Goal: Task Accomplishment & Management: Use online tool/utility

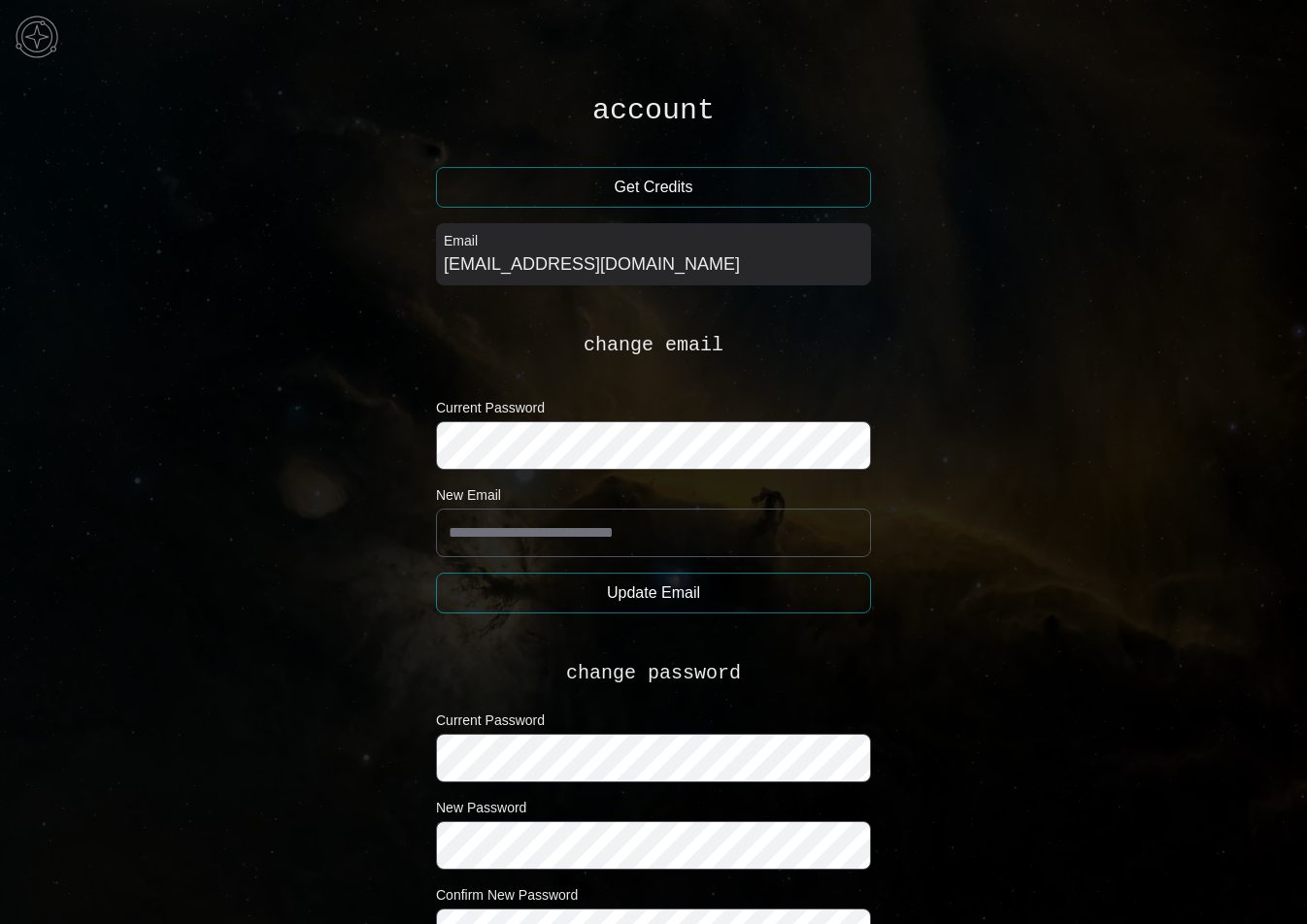
click at [61, 26] on img at bounding box center [36, 36] width 58 height 58
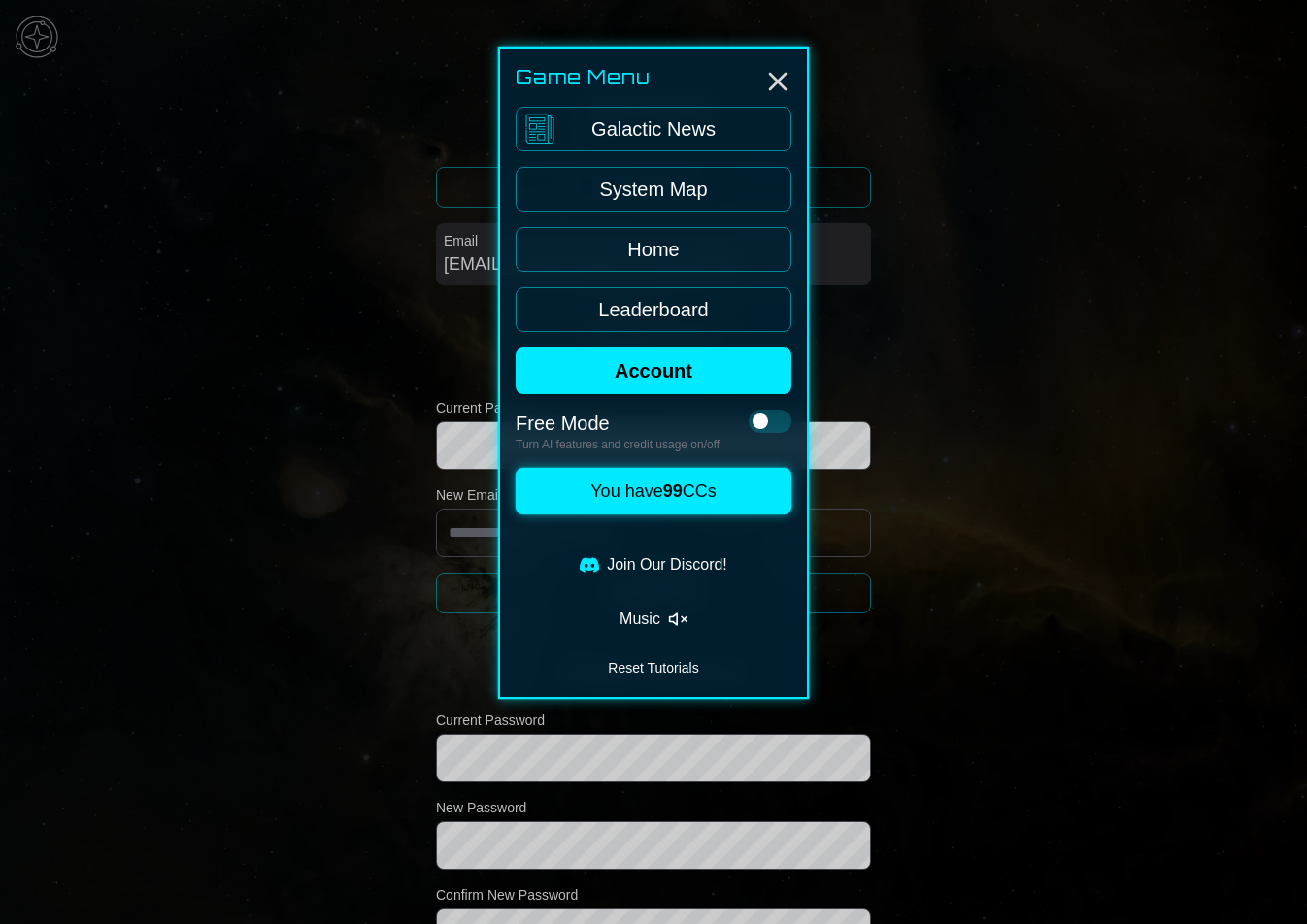
click at [669, 183] on link "System Map" at bounding box center [654, 188] width 276 height 44
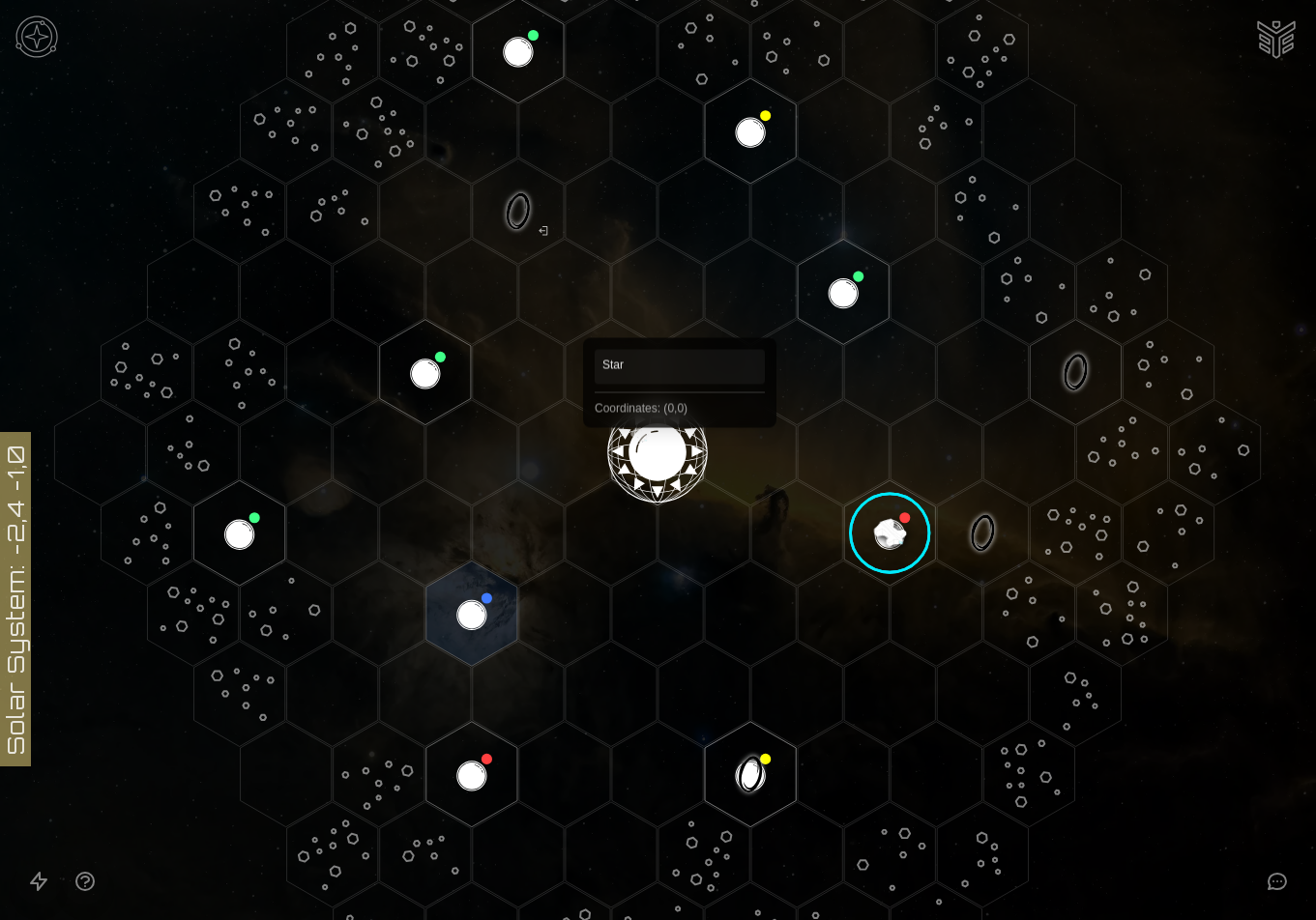
scroll to position [221, 0]
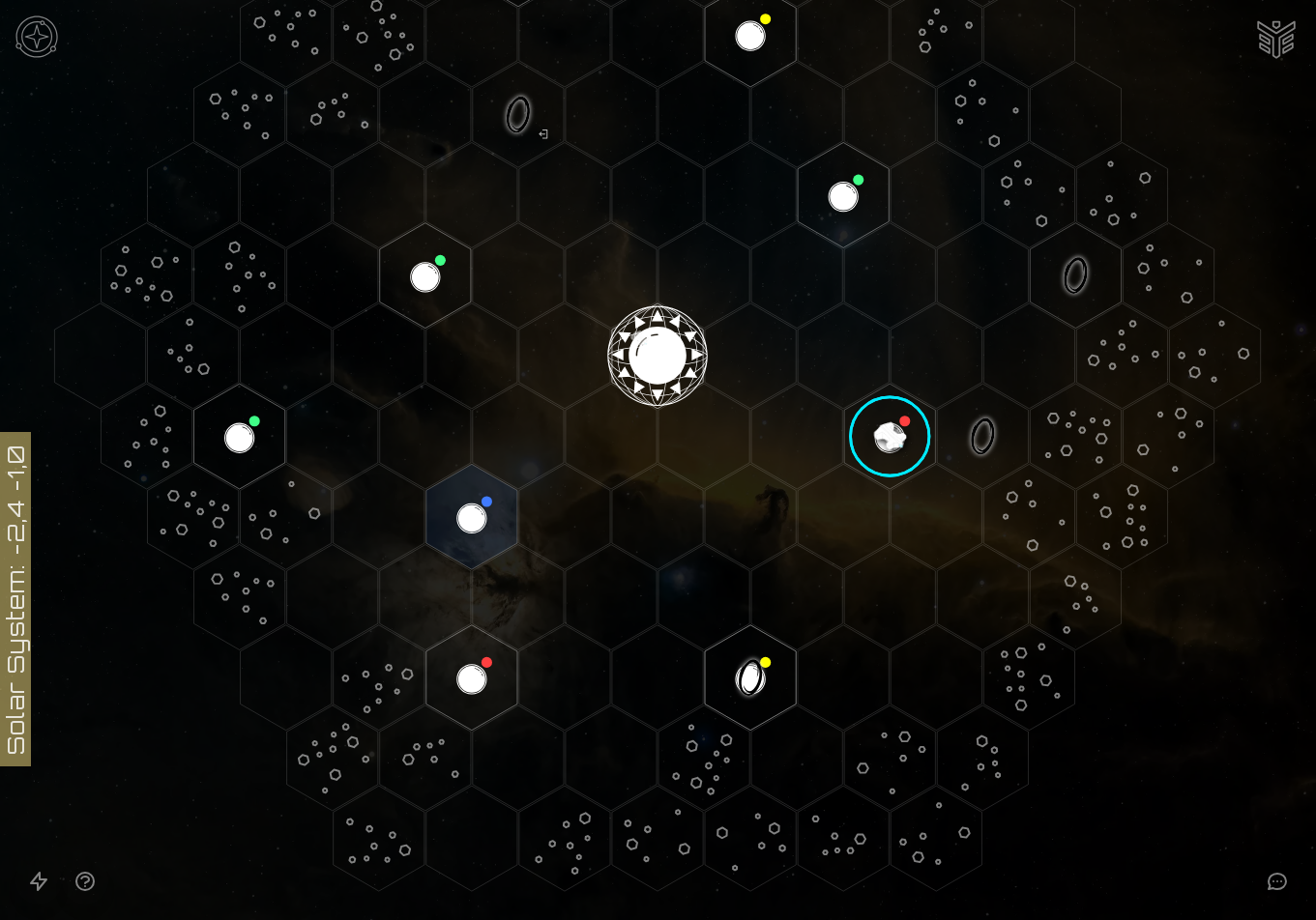
click at [885, 432] on image at bounding box center [890, 436] width 107 height 107
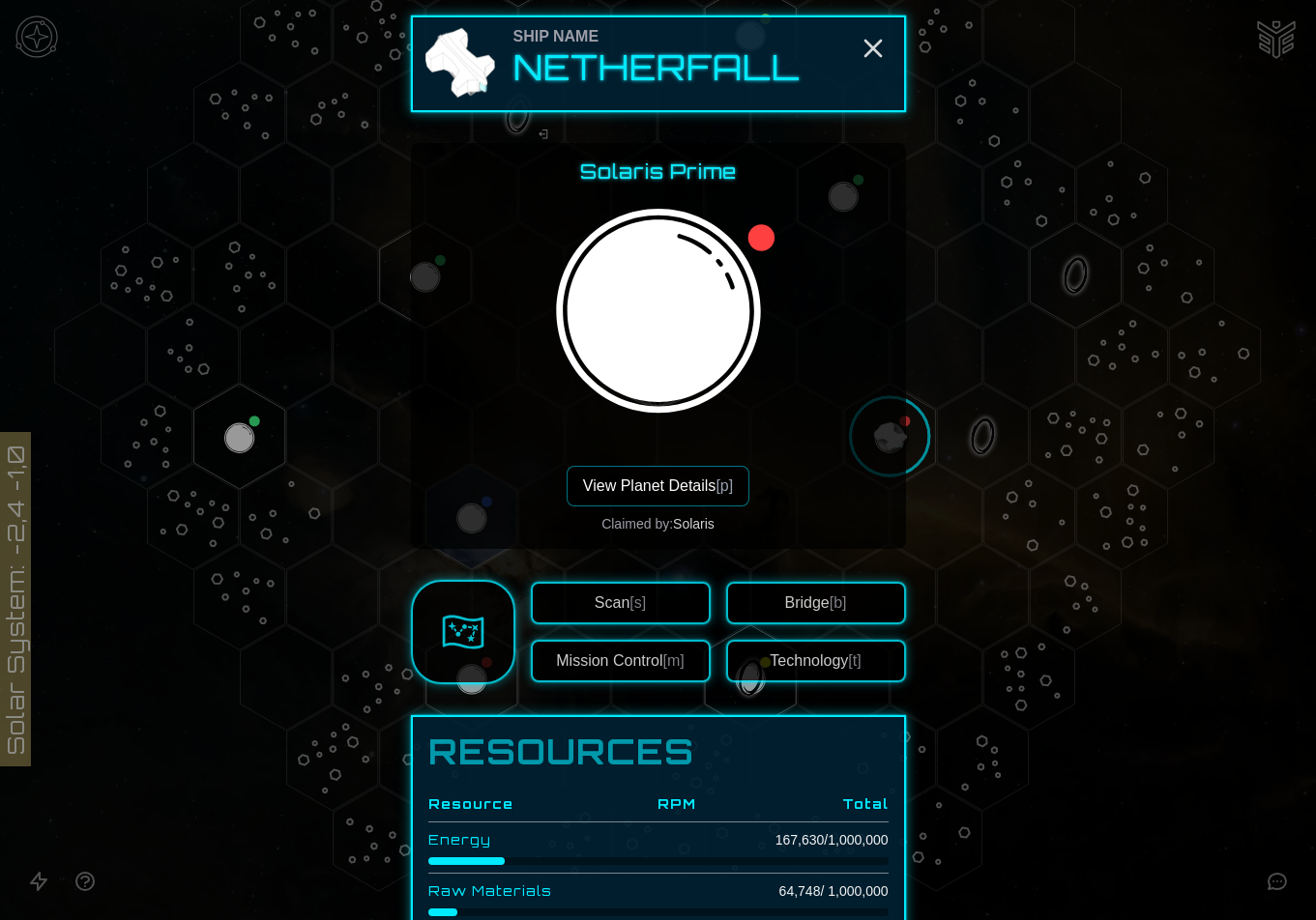
click at [683, 470] on button "View Planet Details [p]" at bounding box center [658, 486] width 183 height 40
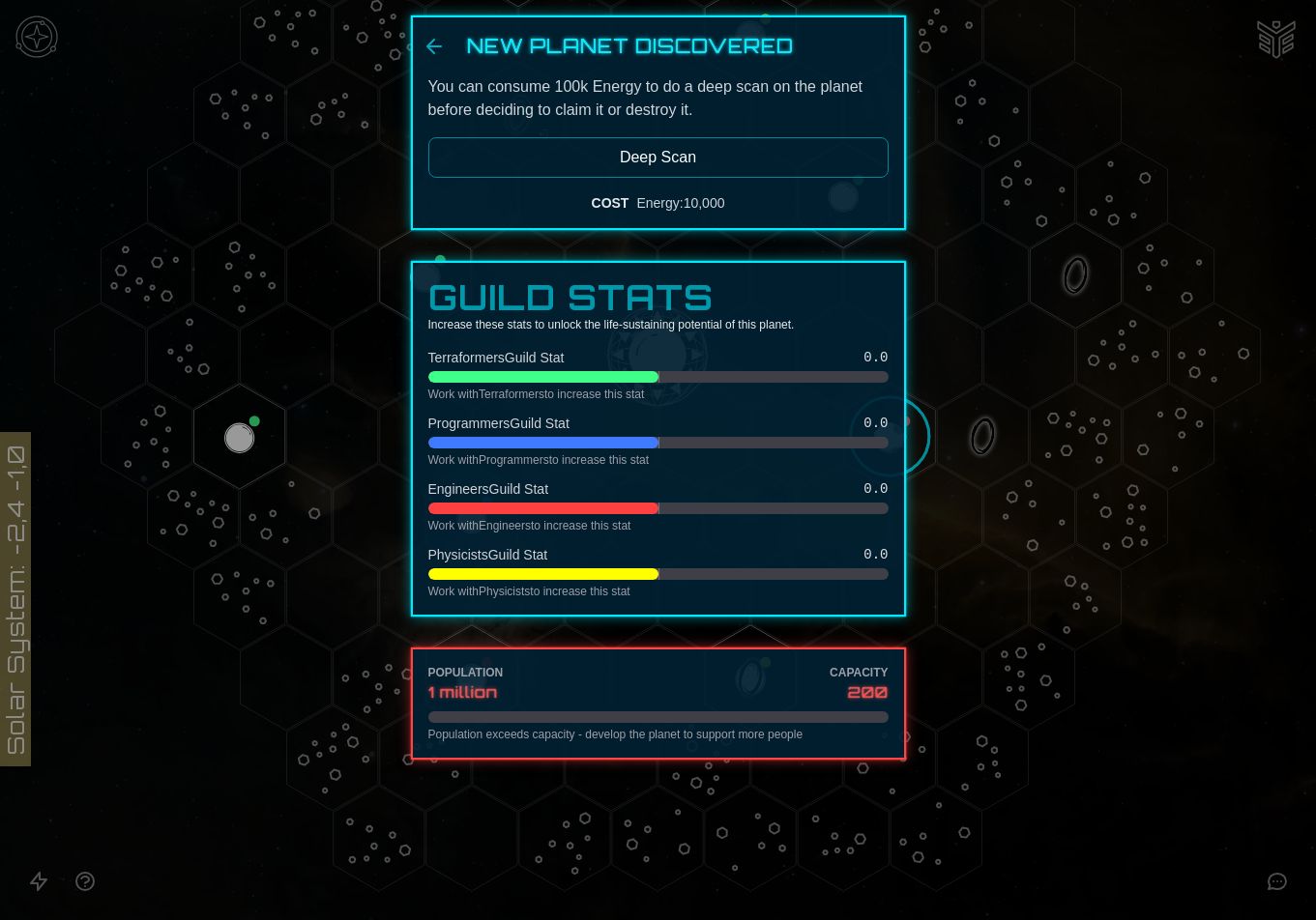
click at [621, 175] on button "Deep Scan" at bounding box center [658, 157] width 461 height 40
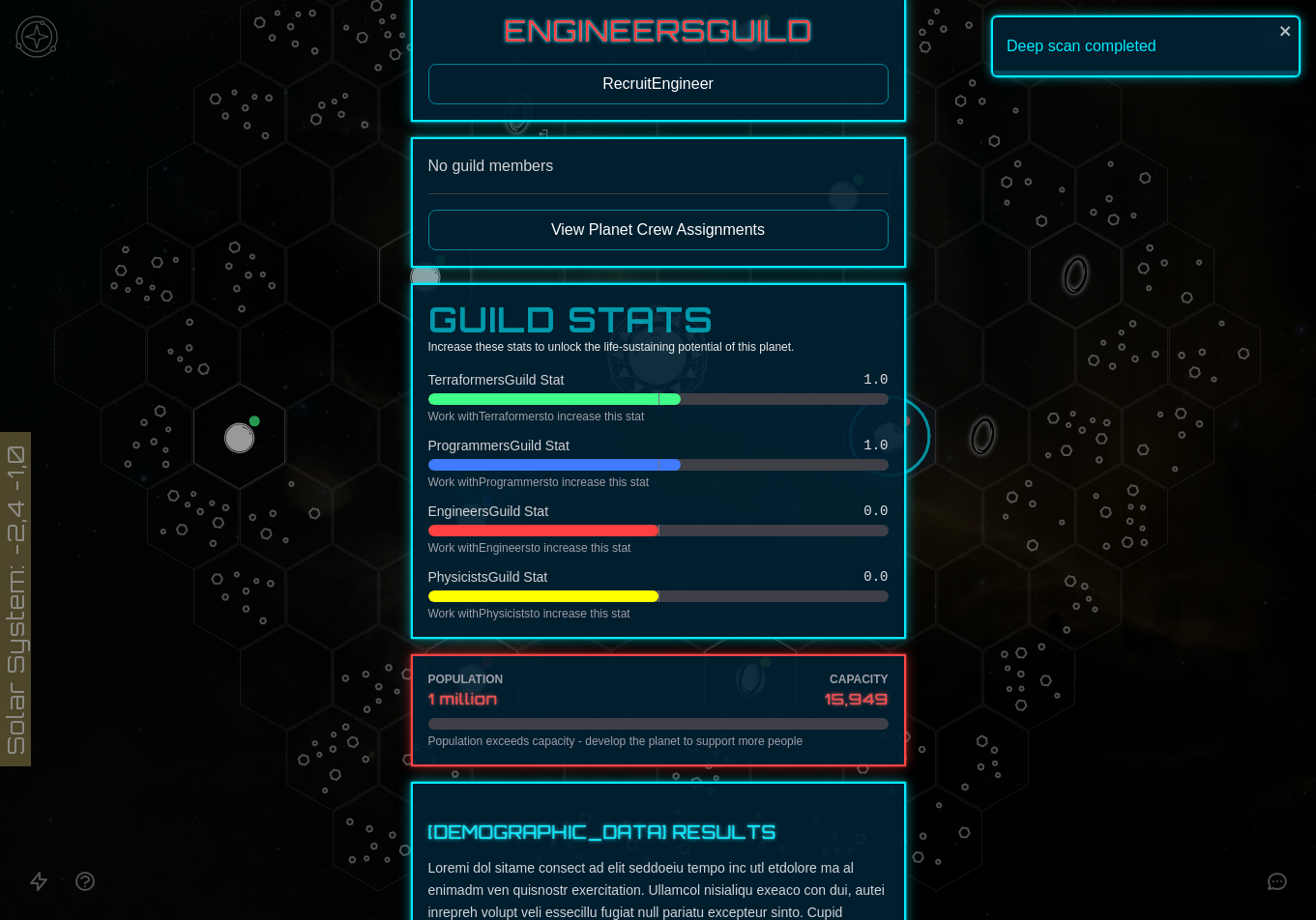
scroll to position [0, 0]
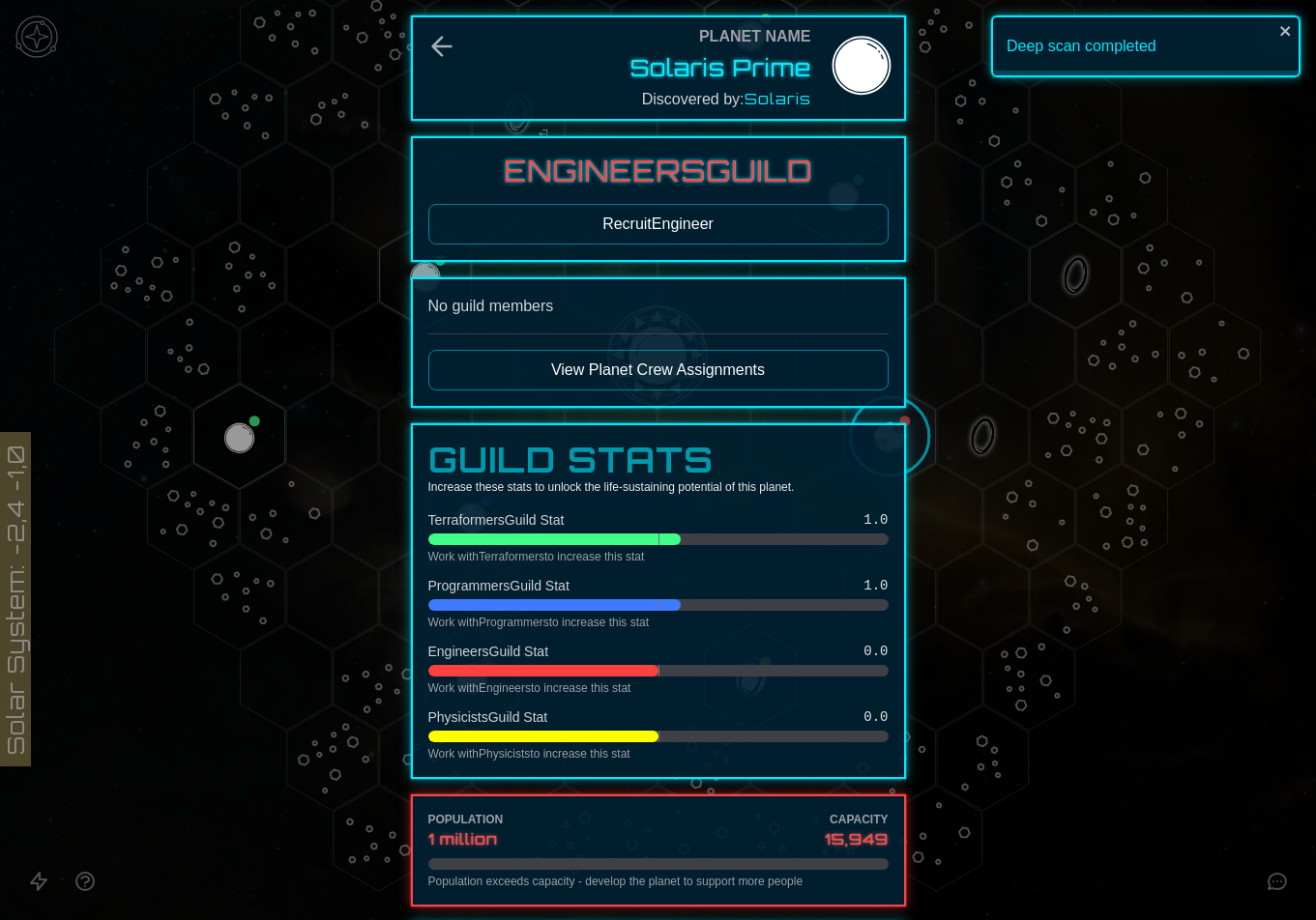
click at [691, 230] on button "Recruit Engineer" at bounding box center [658, 224] width 461 height 40
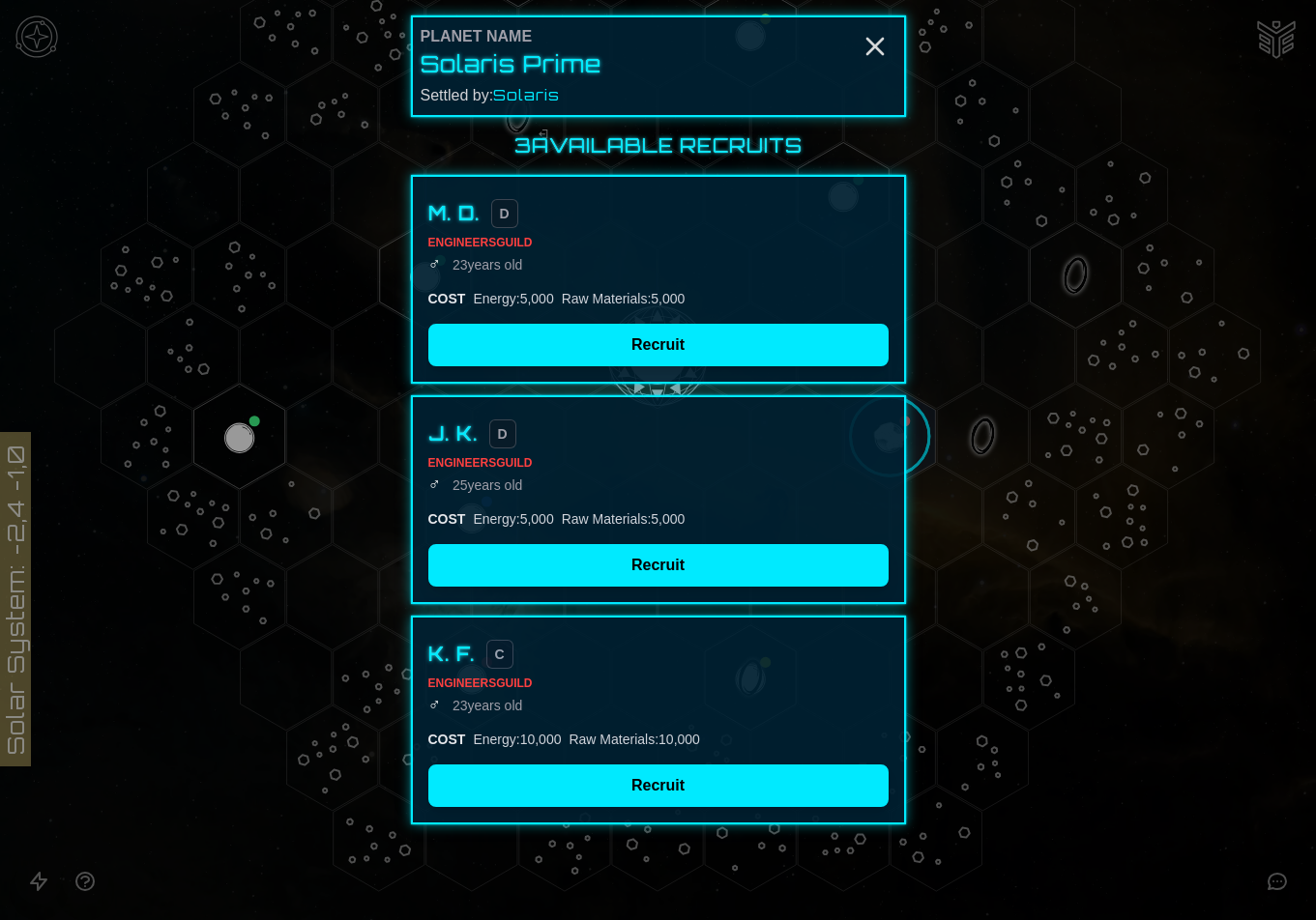
click at [891, 47] on div "Planet Name" at bounding box center [658, 37] width 475 height 24
click at [876, 33] on icon "Close" at bounding box center [875, 47] width 31 height 31
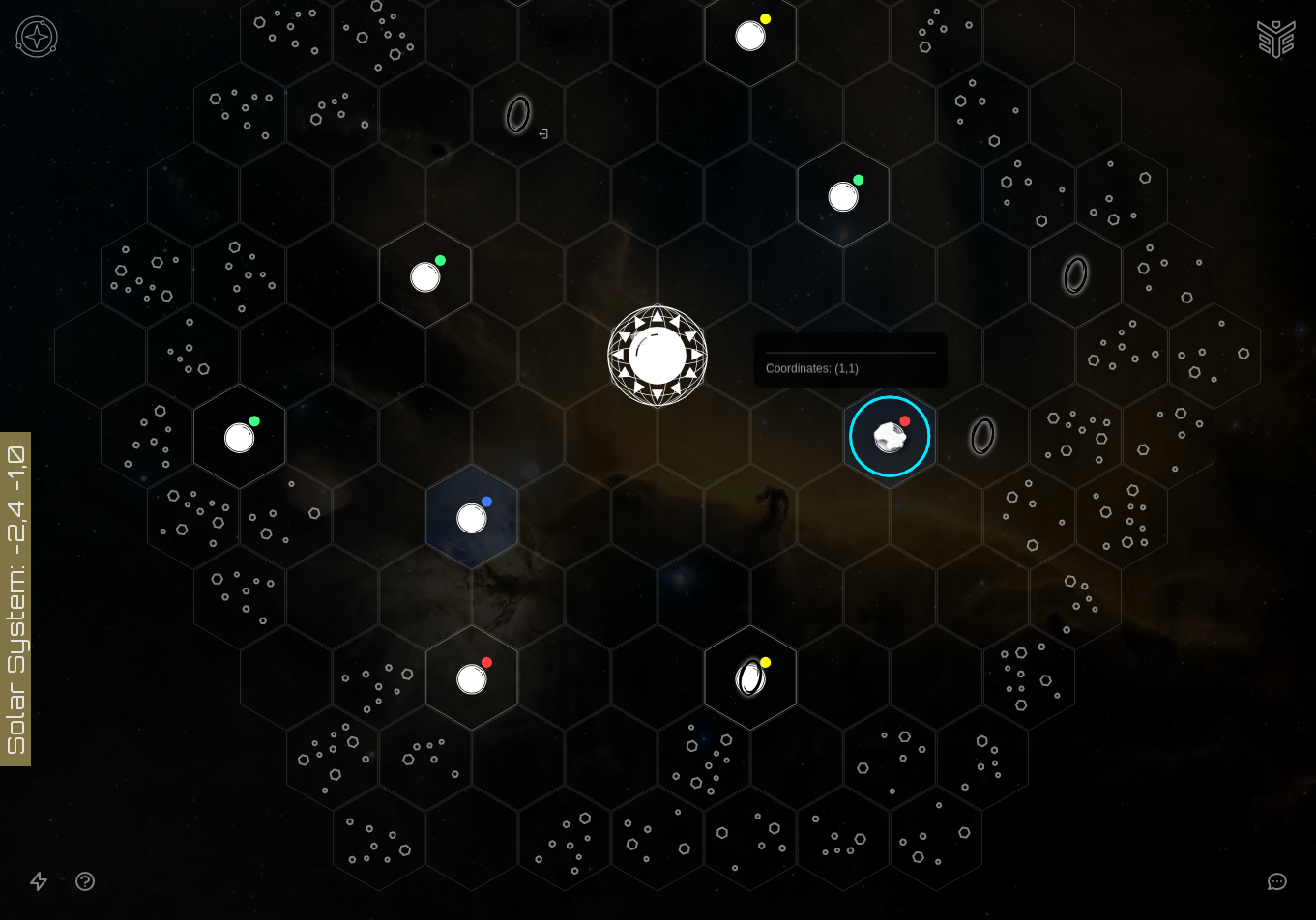
click at [863, 415] on image at bounding box center [890, 436] width 107 height 107
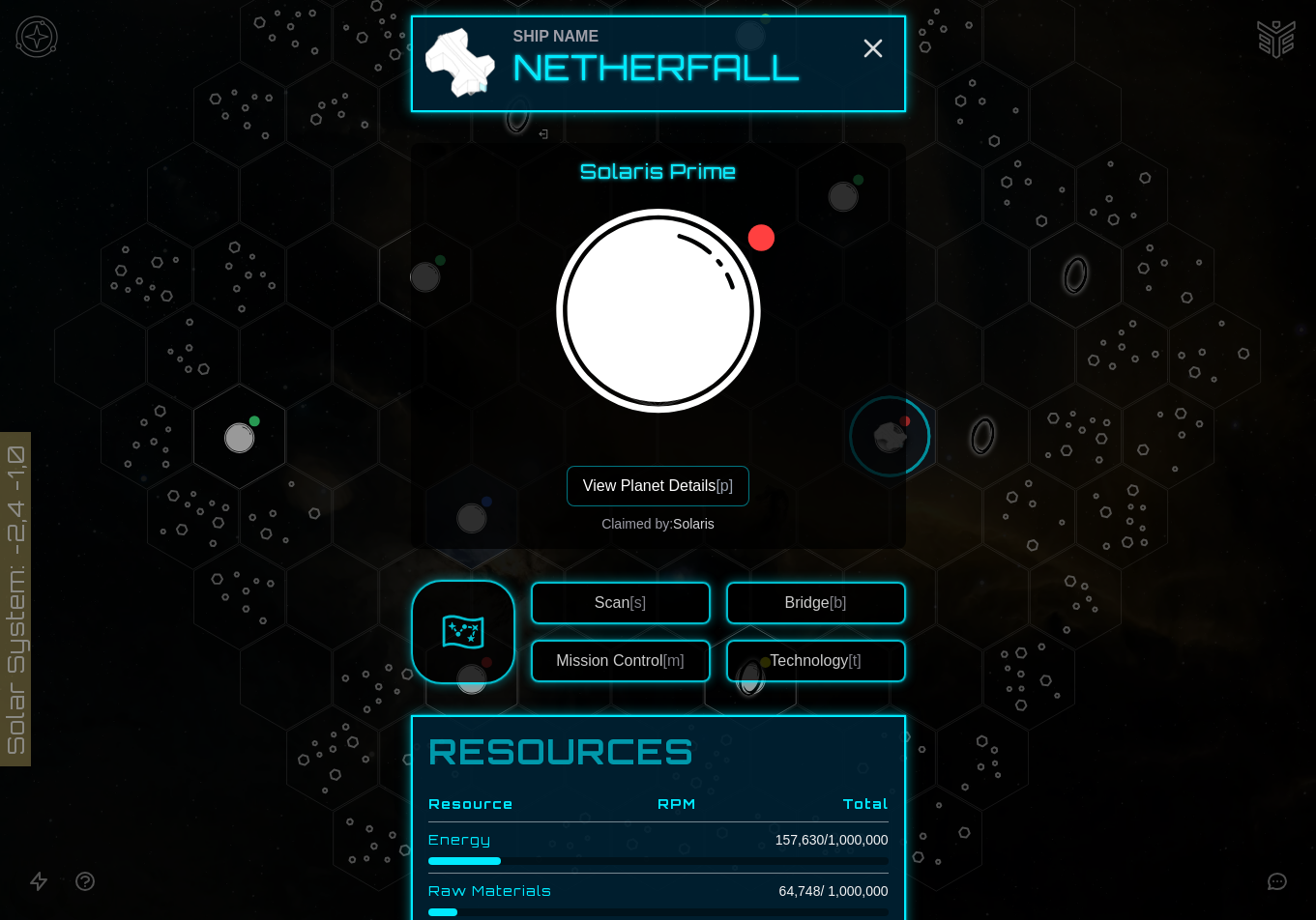
click at [663, 488] on button "View Planet Details [p]" at bounding box center [658, 486] width 183 height 40
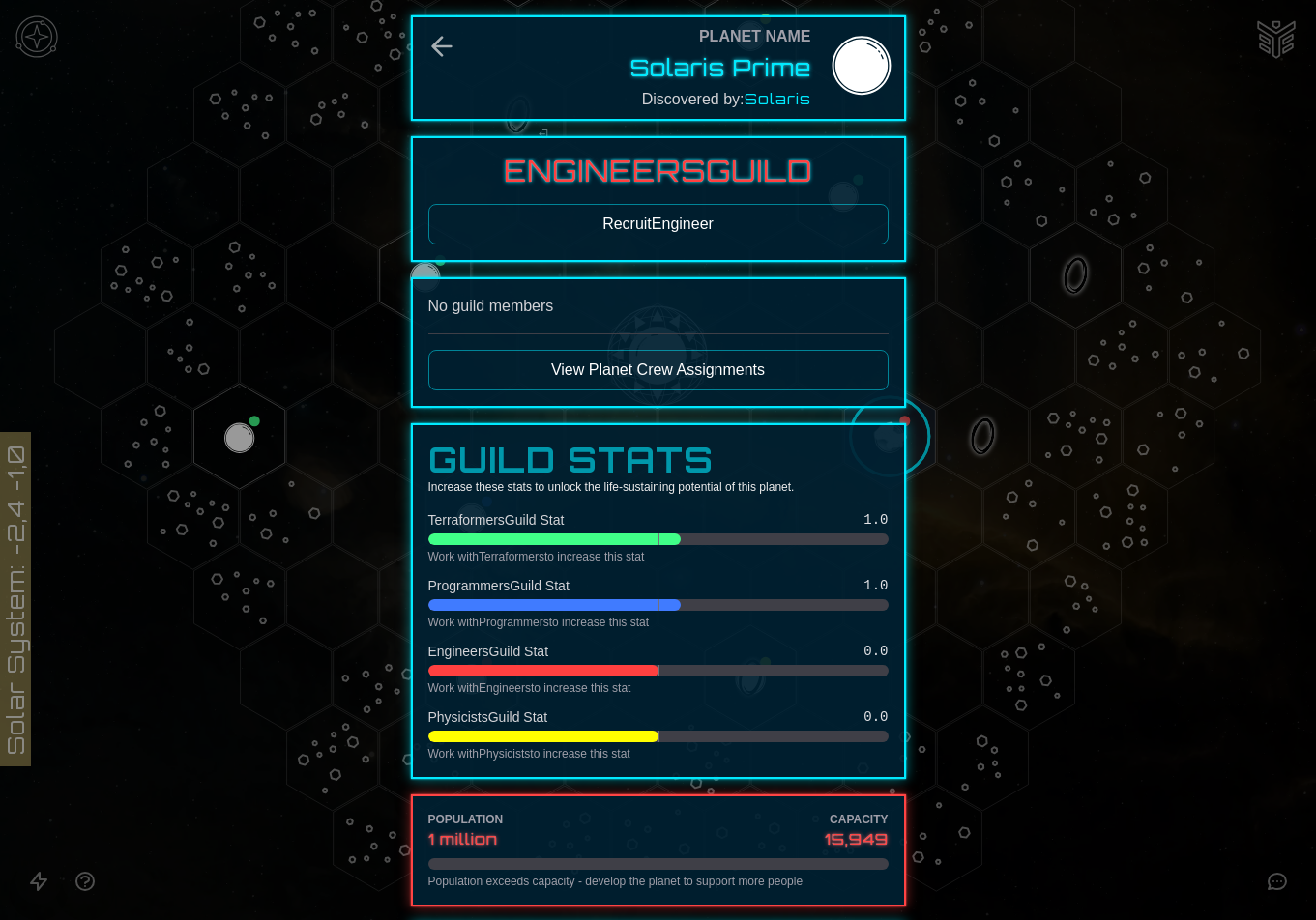
click at [587, 216] on button "Recruit Engineer" at bounding box center [658, 224] width 461 height 40
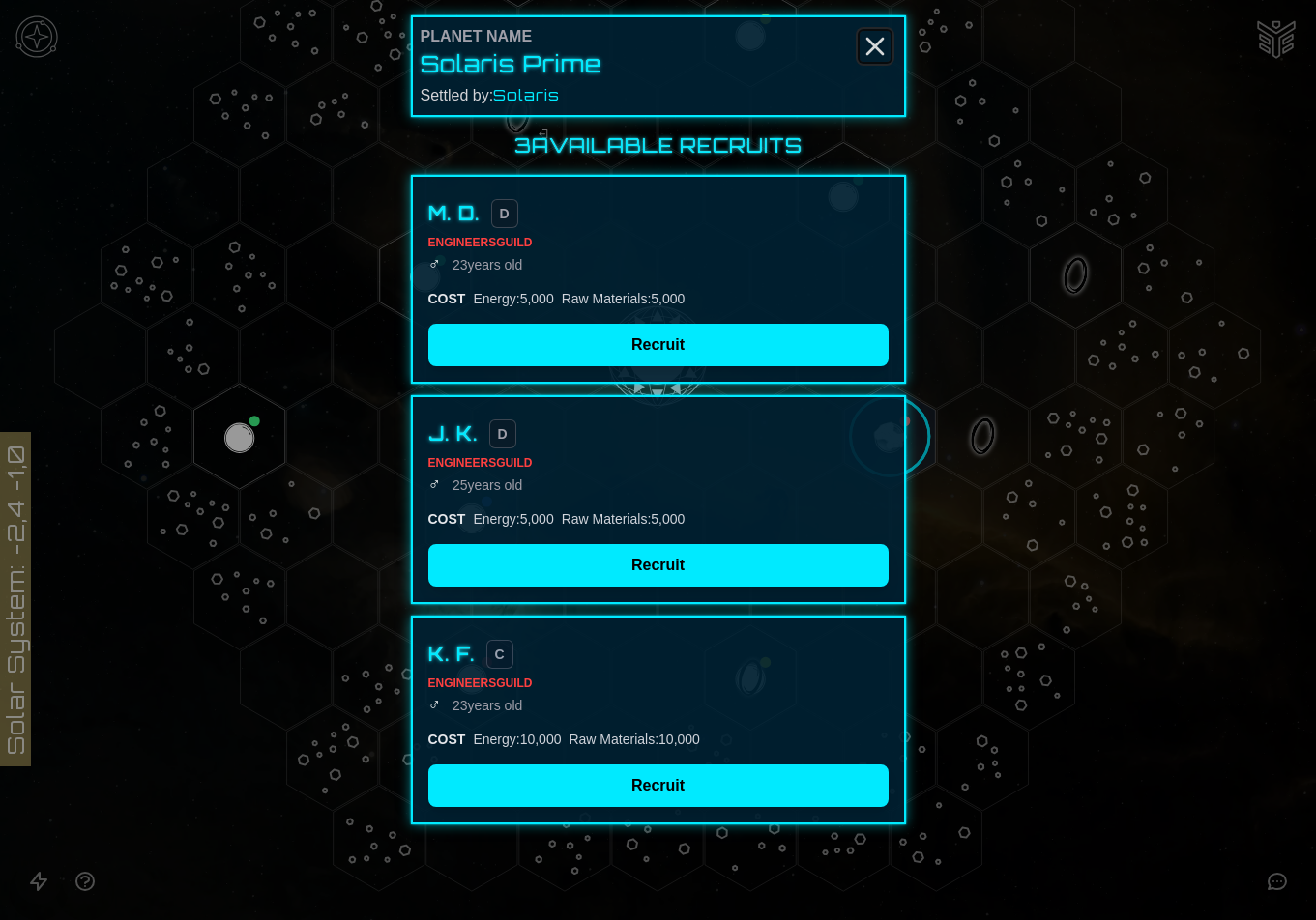
drag, startPoint x: 875, startPoint y: 53, endPoint x: 862, endPoint y: 66, distance: 18.4
click at [874, 53] on icon "Close" at bounding box center [875, 47] width 31 height 31
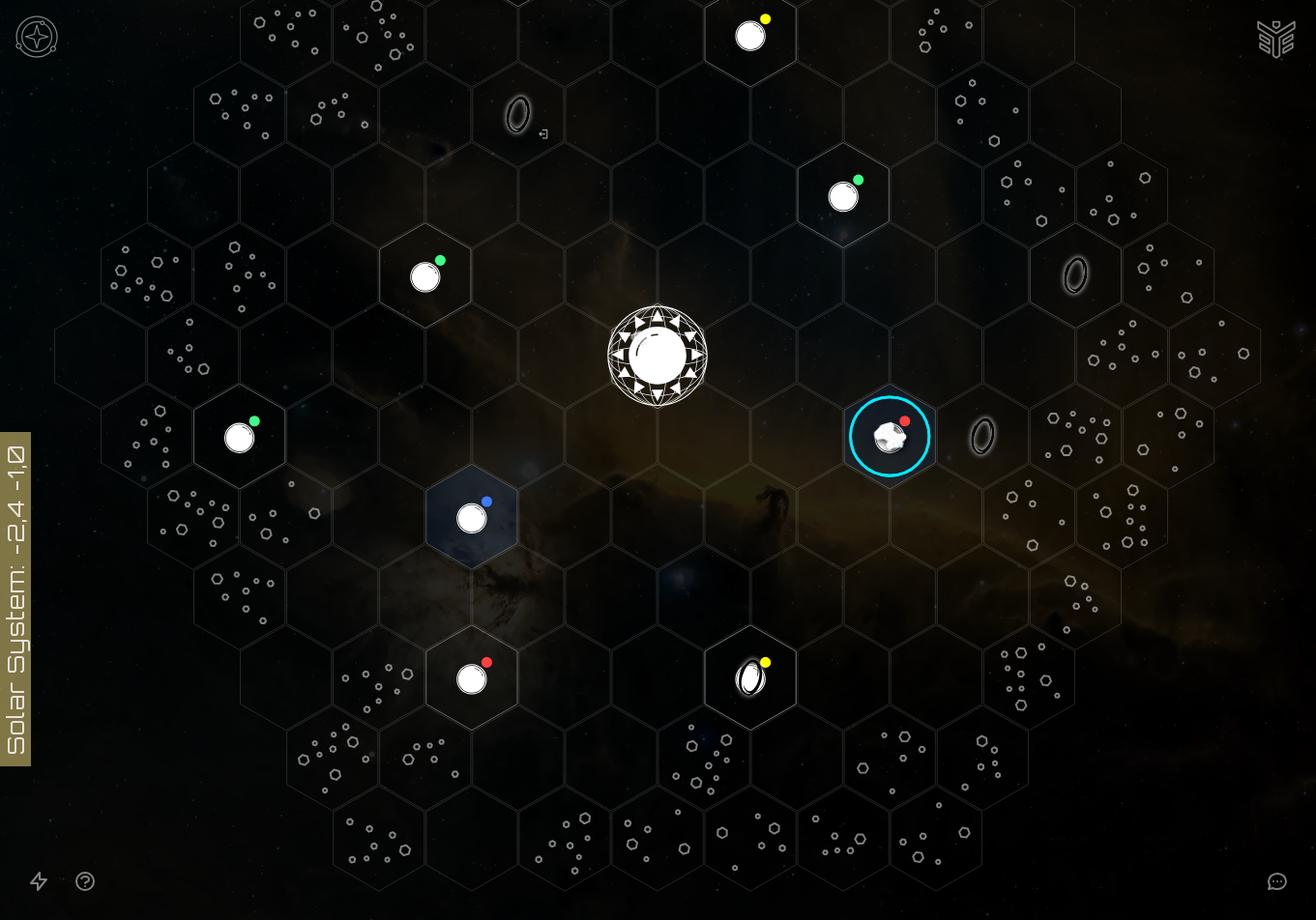
click at [862, 422] on image at bounding box center [890, 436] width 107 height 107
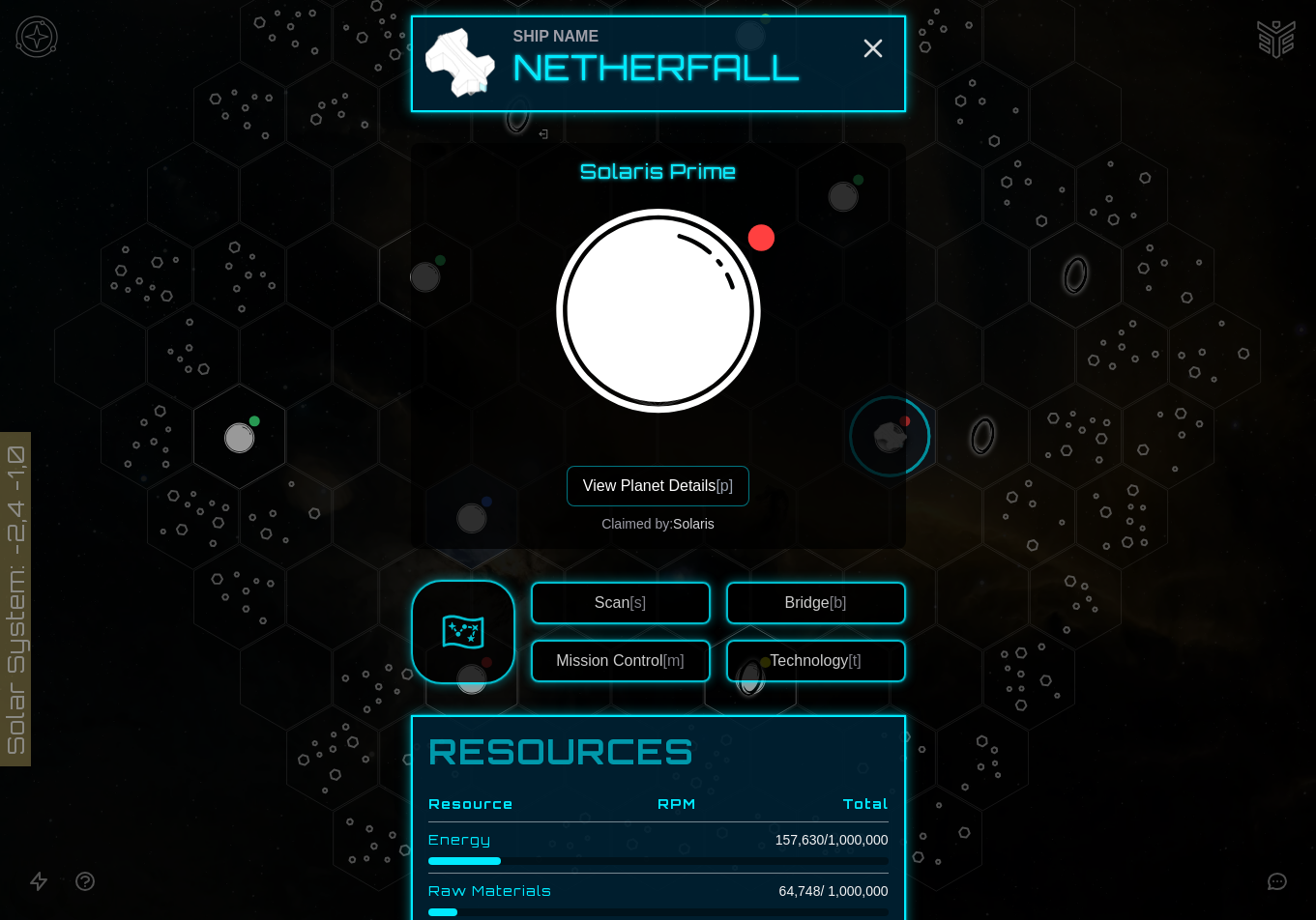
click at [656, 483] on button "View Planet Details [p]" at bounding box center [658, 486] width 183 height 40
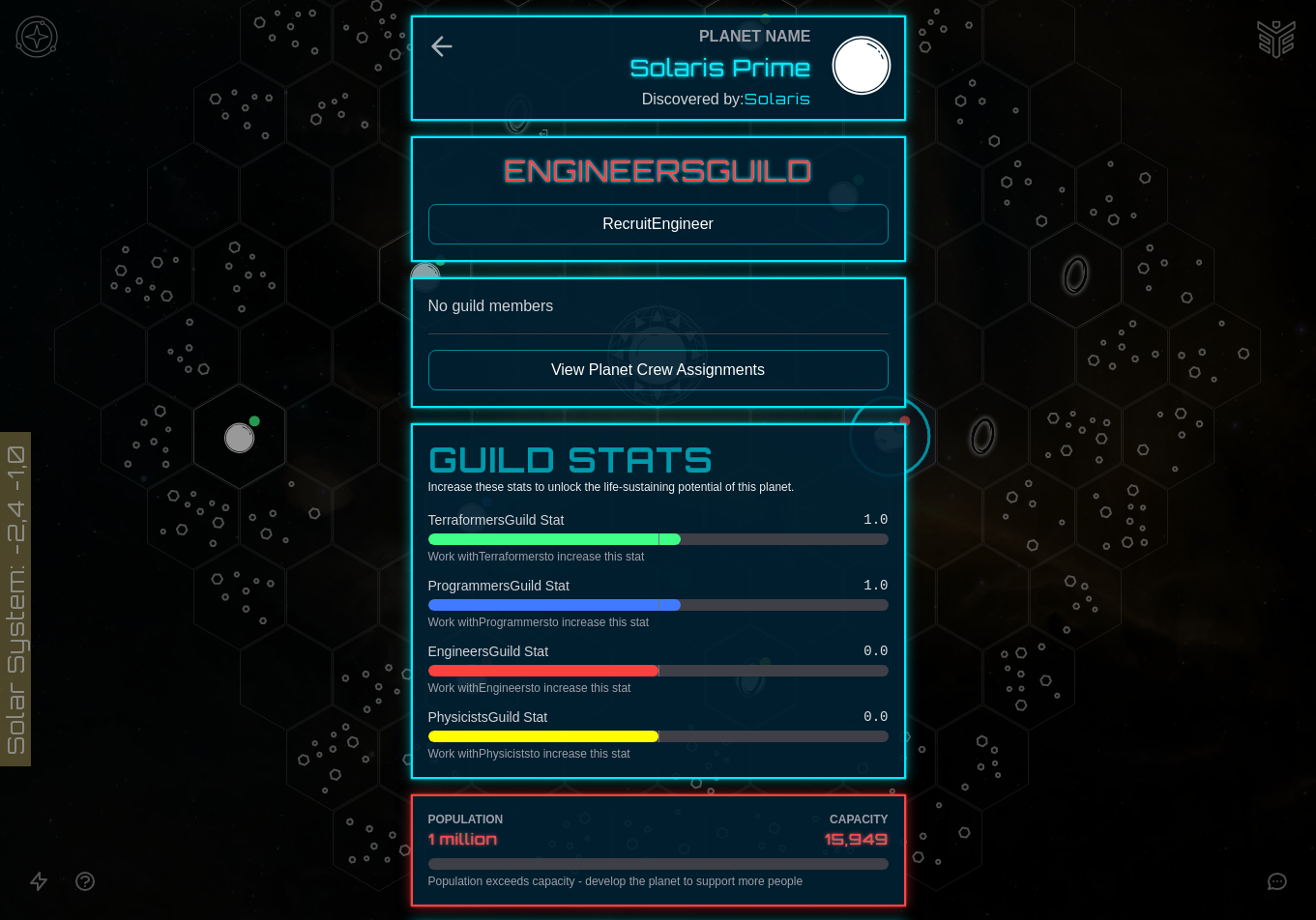
click at [618, 246] on div "Engineers Guild Recruit Engineer" at bounding box center [658, 199] width 495 height 126
click at [618, 234] on button "Recruit Engineer" at bounding box center [658, 224] width 461 height 40
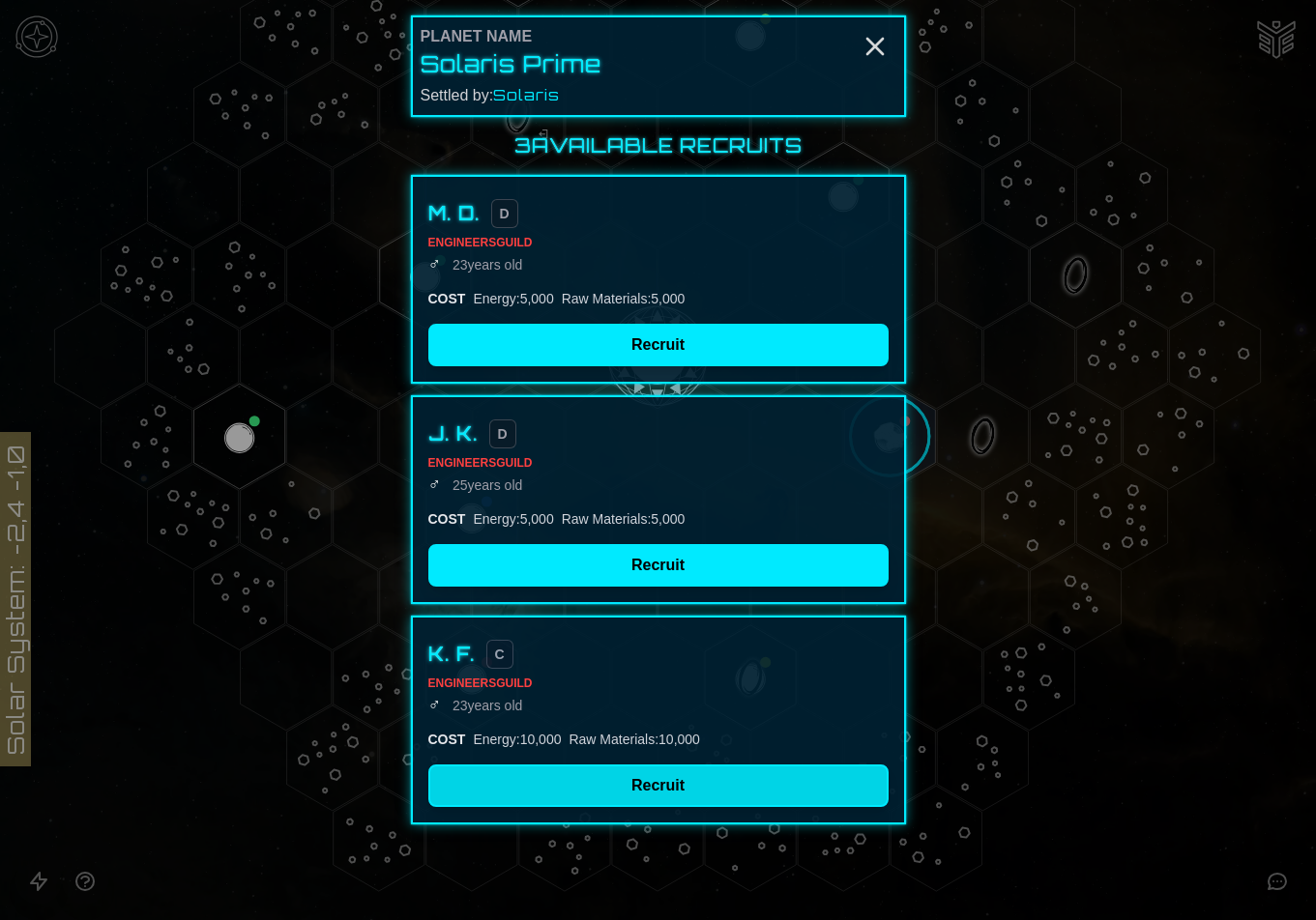
click at [555, 789] on button "Recruit" at bounding box center [658, 785] width 461 height 42
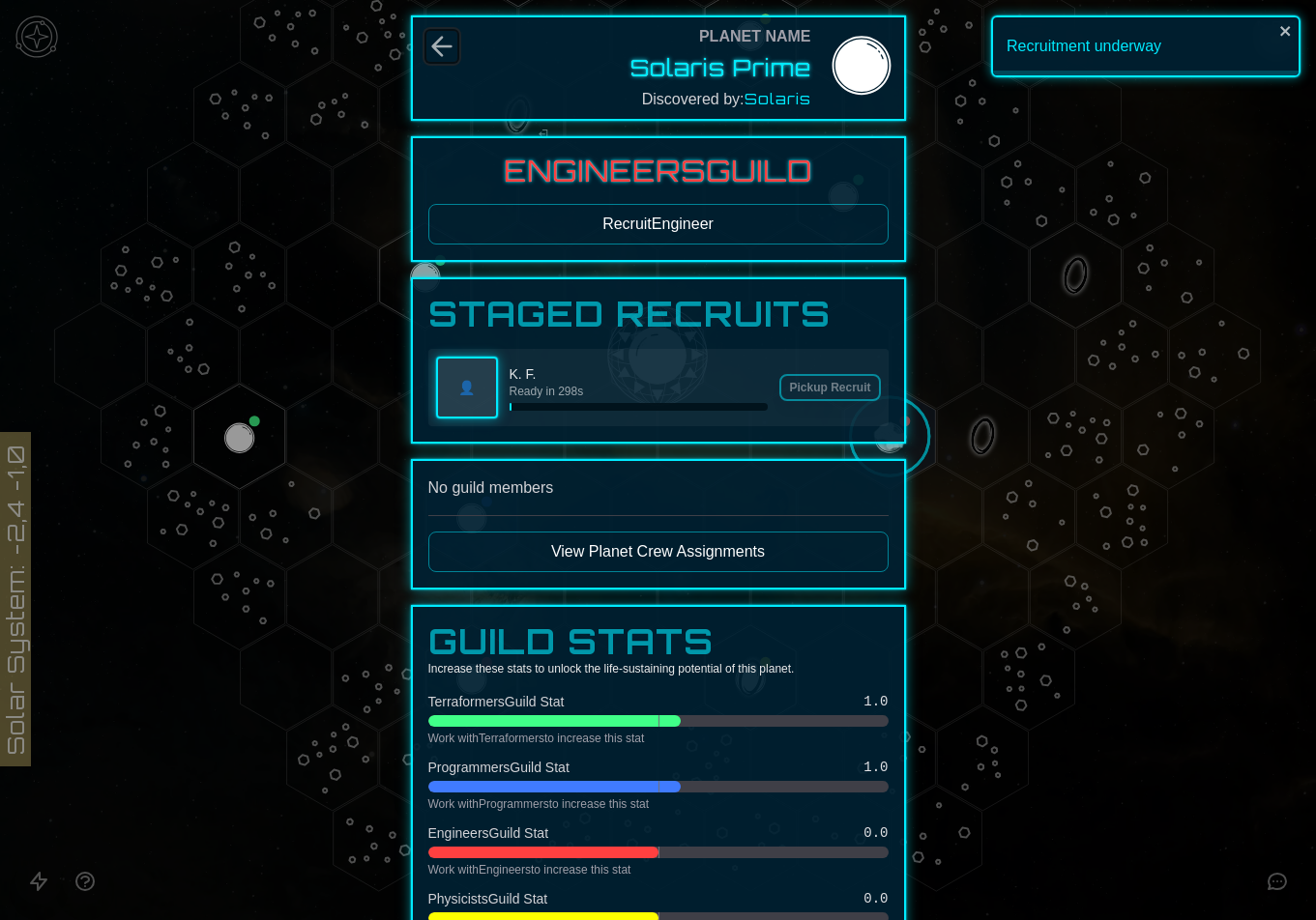
click at [428, 51] on icon "Back" at bounding box center [442, 47] width 31 height 31
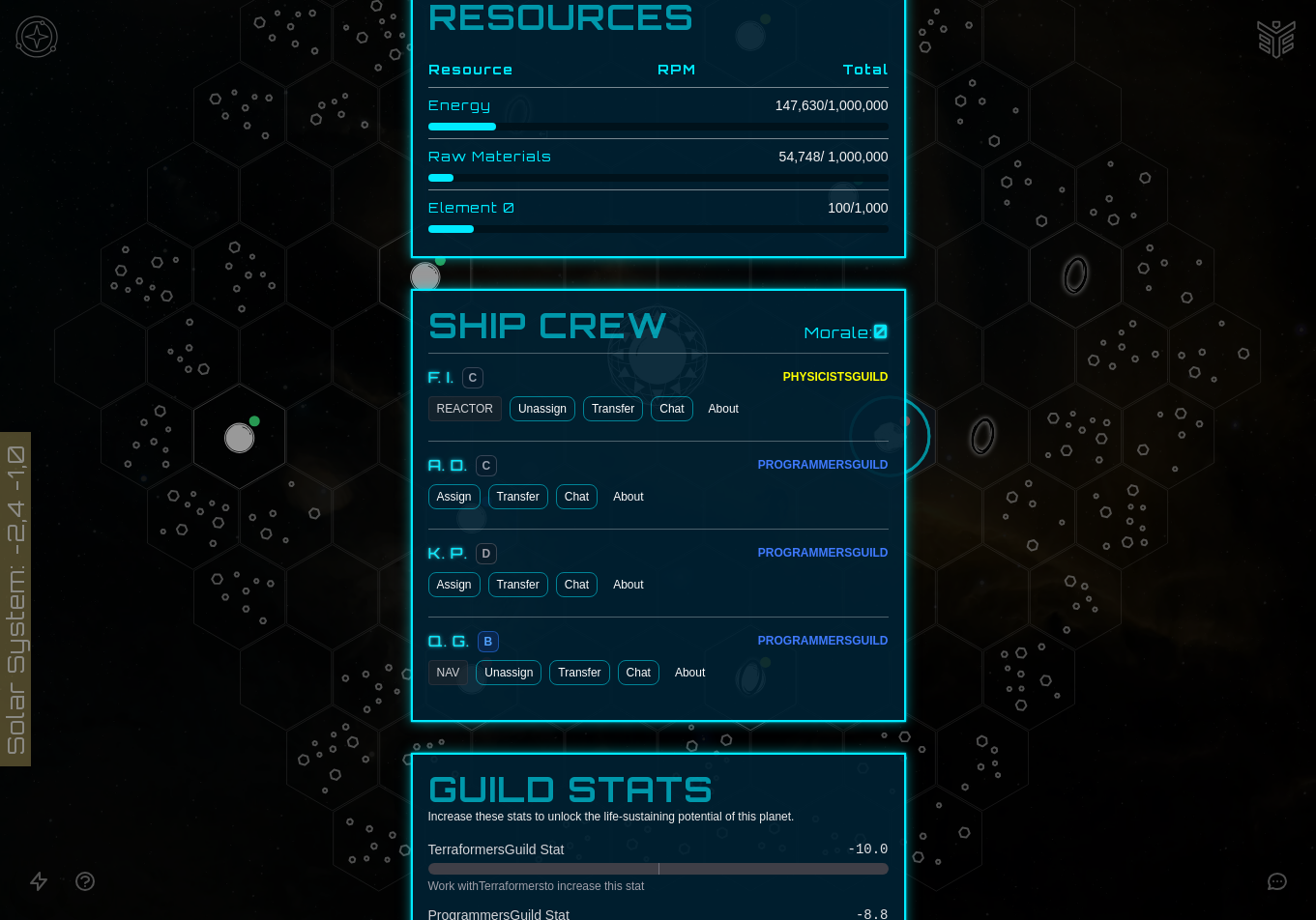
scroll to position [870, 0]
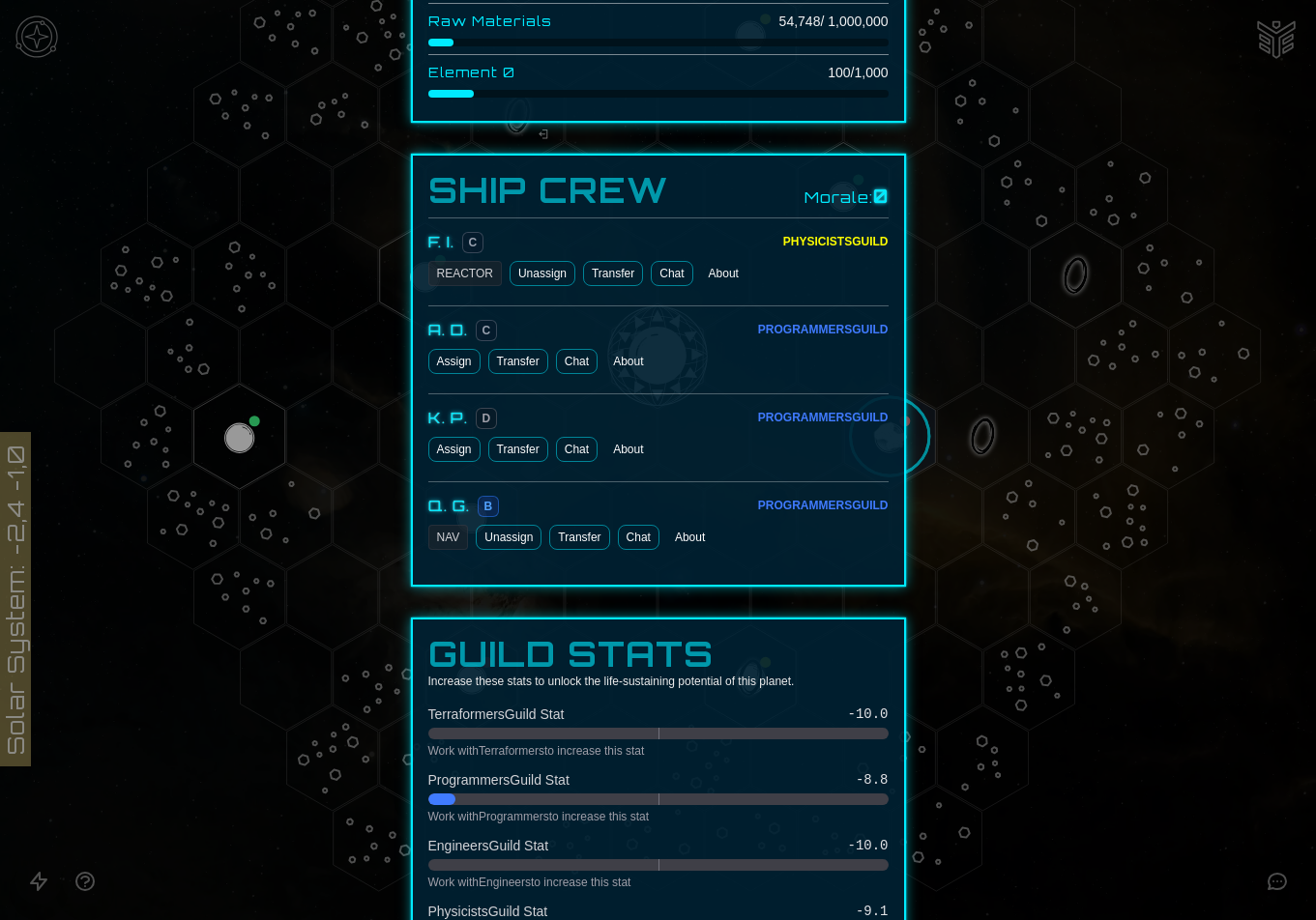
click at [850, 206] on div "Morale: 0" at bounding box center [847, 196] width 84 height 27
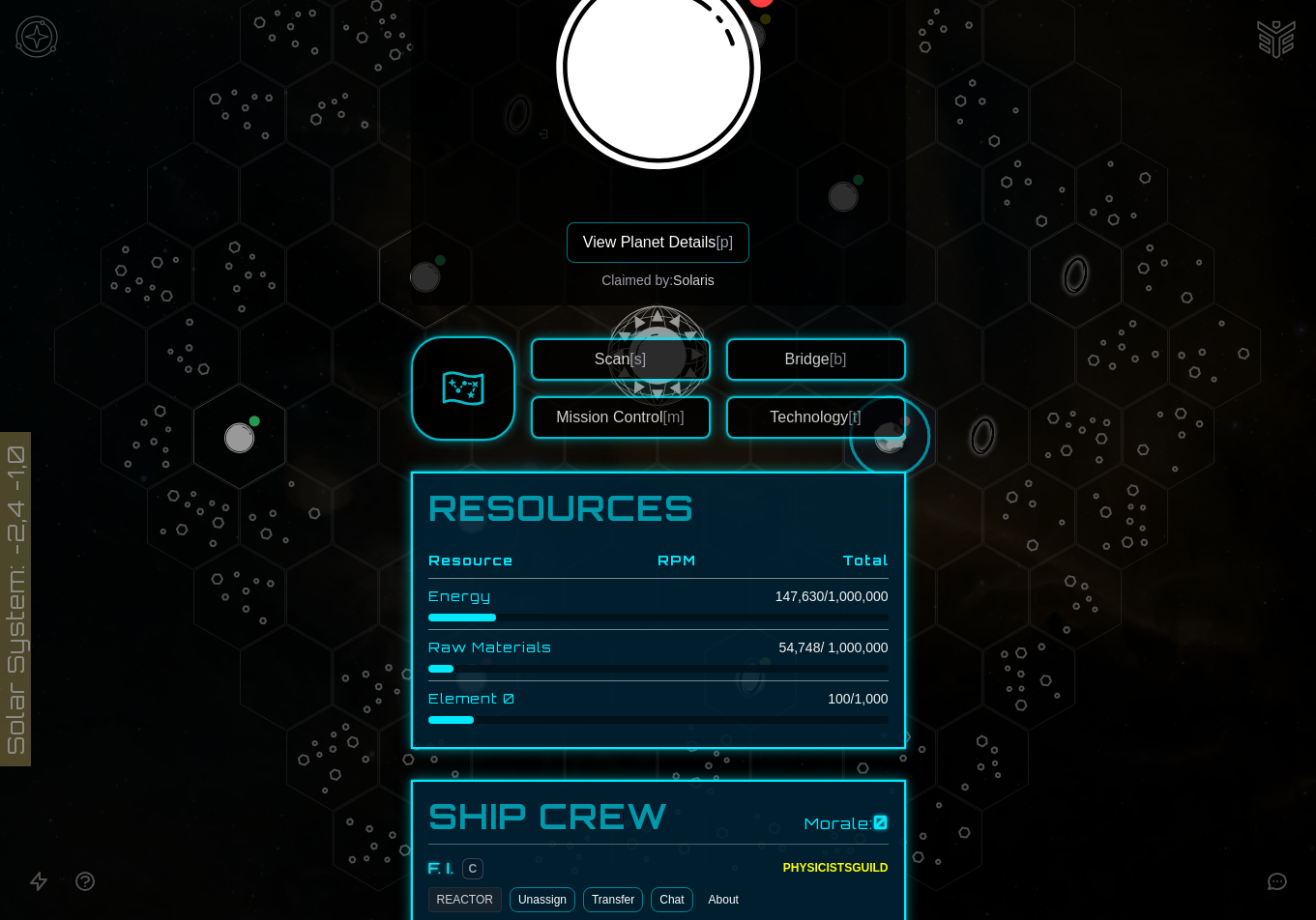
scroll to position [96, 0]
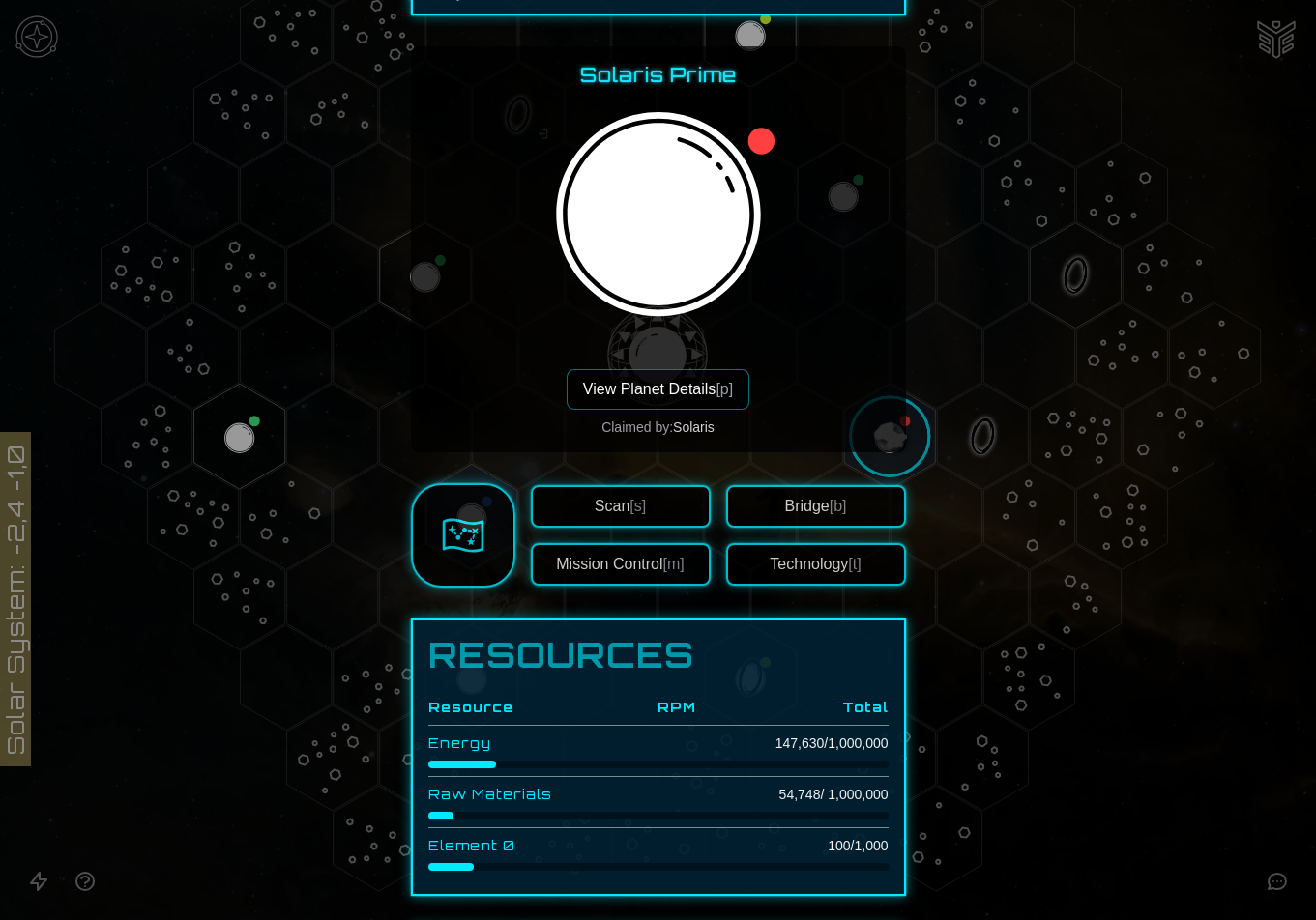
click at [712, 403] on button "View Planet Details [p]" at bounding box center [658, 389] width 183 height 40
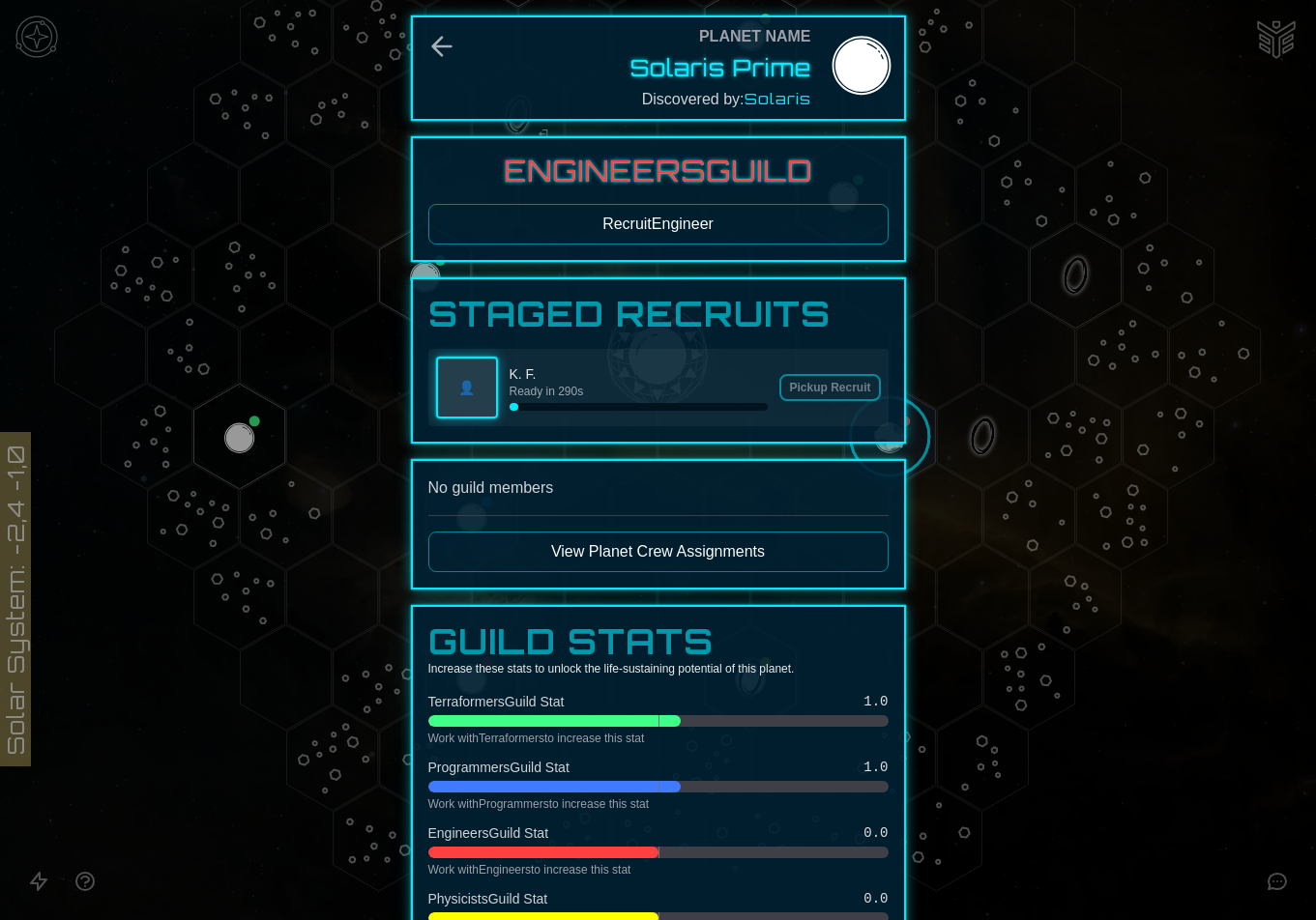
click at [414, 44] on div "Planet Name Solaris Prime Discovered by: Solaris" at bounding box center [658, 68] width 495 height 105
click at [441, 45] on icon "Back" at bounding box center [441, 46] width 19 height 19
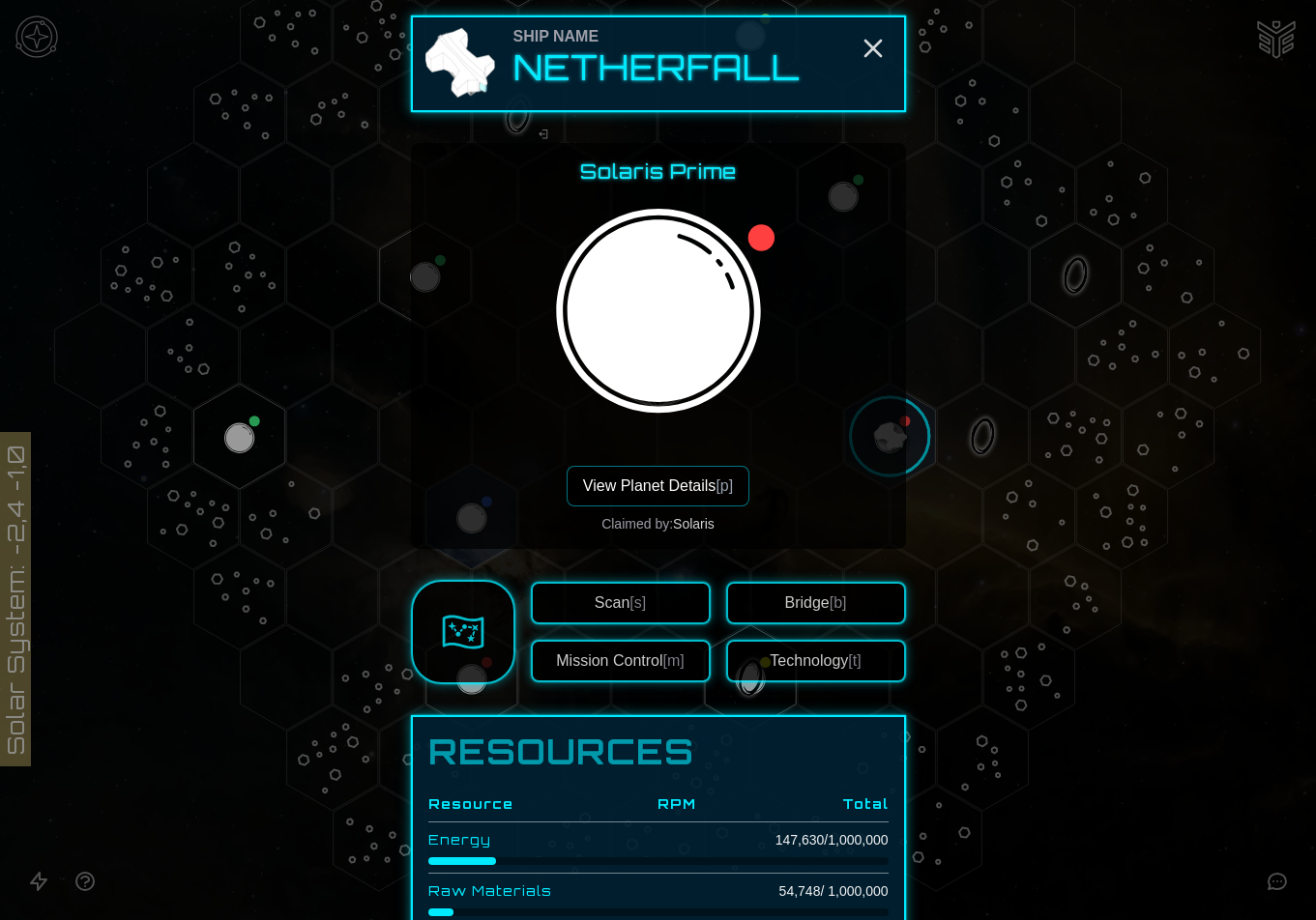
click at [533, 64] on h2 "Netherfall" at bounding box center [657, 67] width 287 height 38
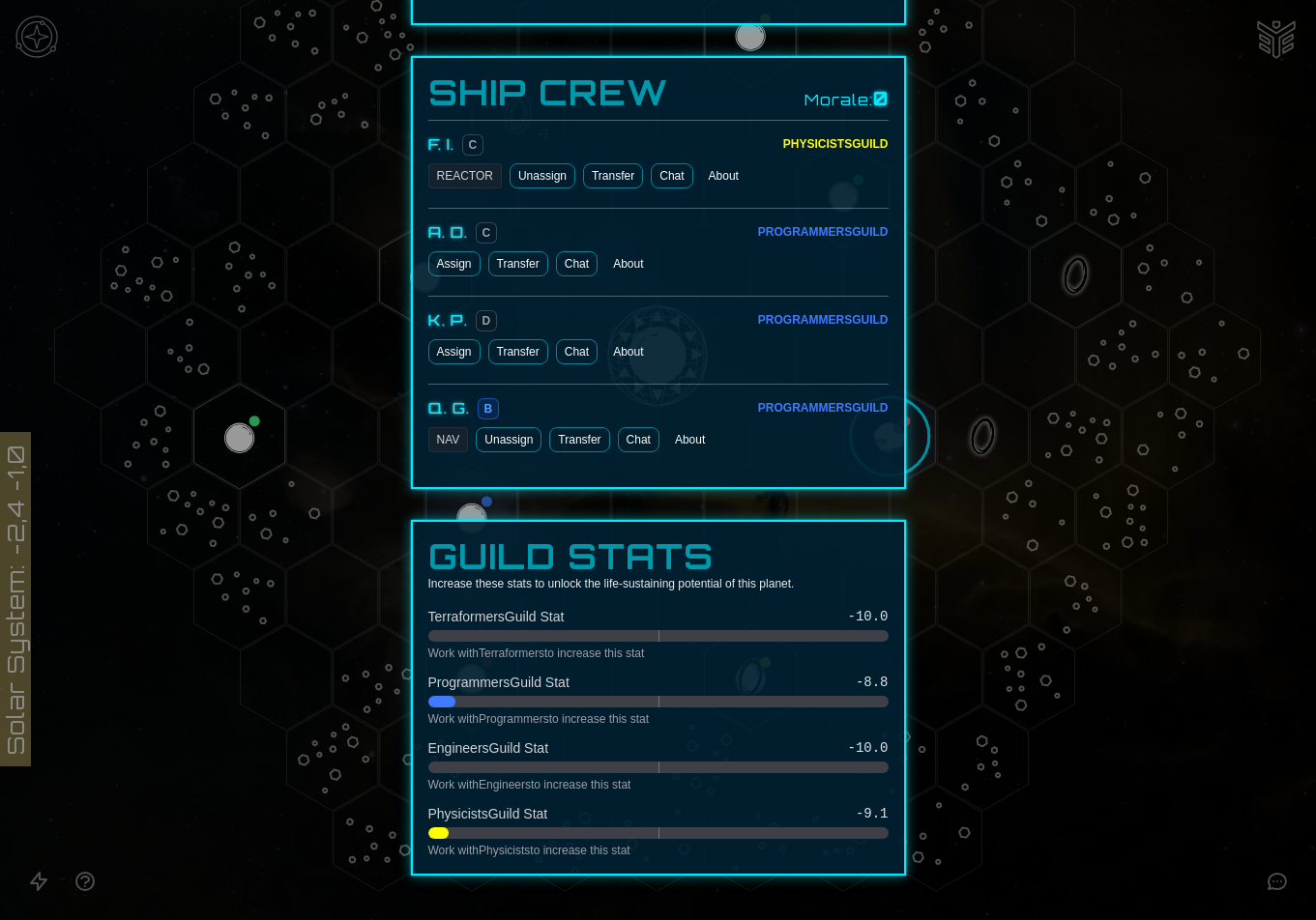
scroll to position [919, 0]
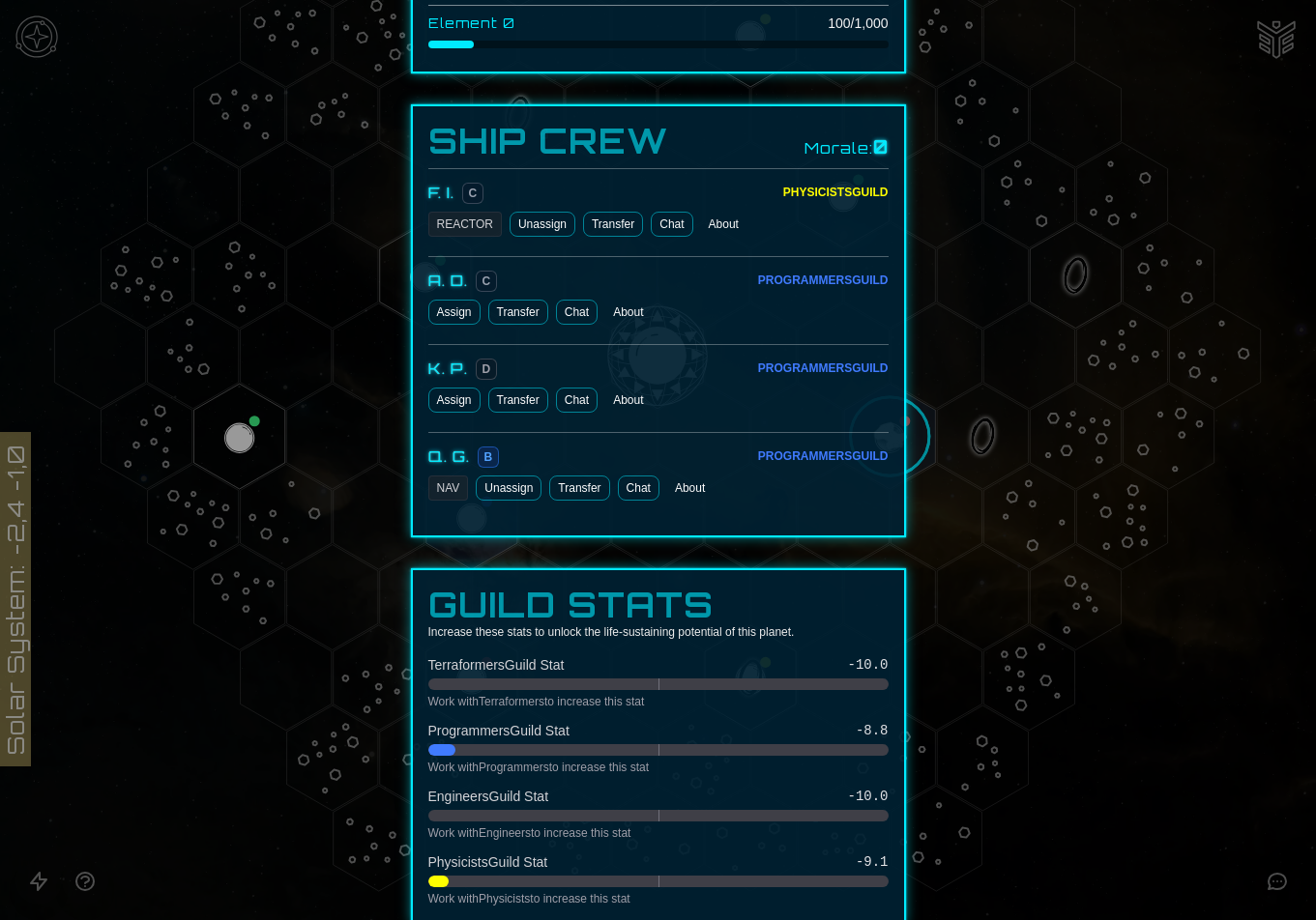
click at [463, 310] on button "Assign" at bounding box center [454, 312] width 52 height 26
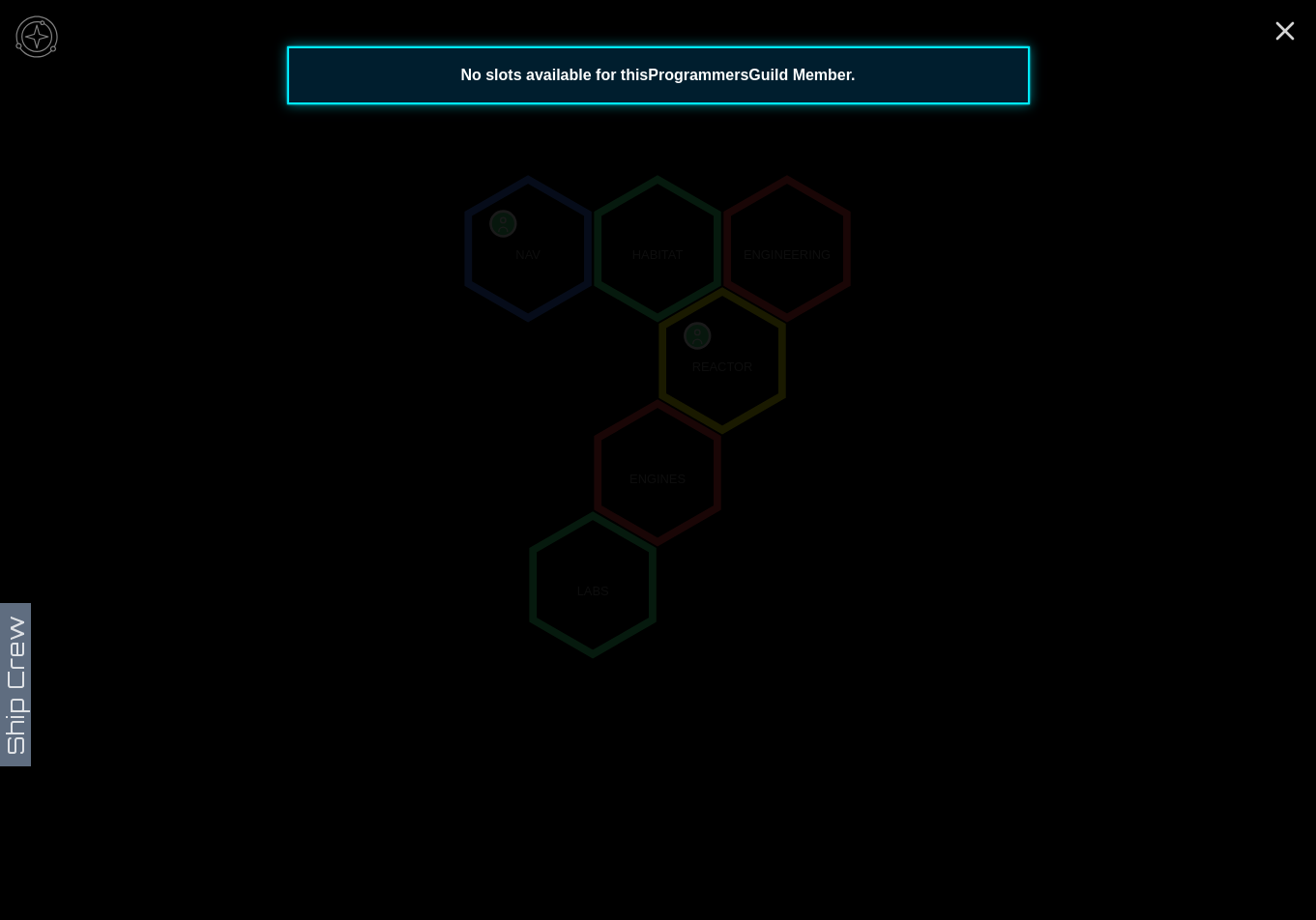
scroll to position [113, 0]
drag, startPoint x: 1268, startPoint y: 26, endPoint x: 1278, endPoint y: 30, distance: 10.8
click at [1272, 27] on div "Ship Crew NAV HABITAT ENGINEERING REACTOR ENGINES LABS No slots available for t…" at bounding box center [658, 460] width 1316 height 920
click at [1279, 30] on icon "Close" at bounding box center [1286, 31] width 31 height 31
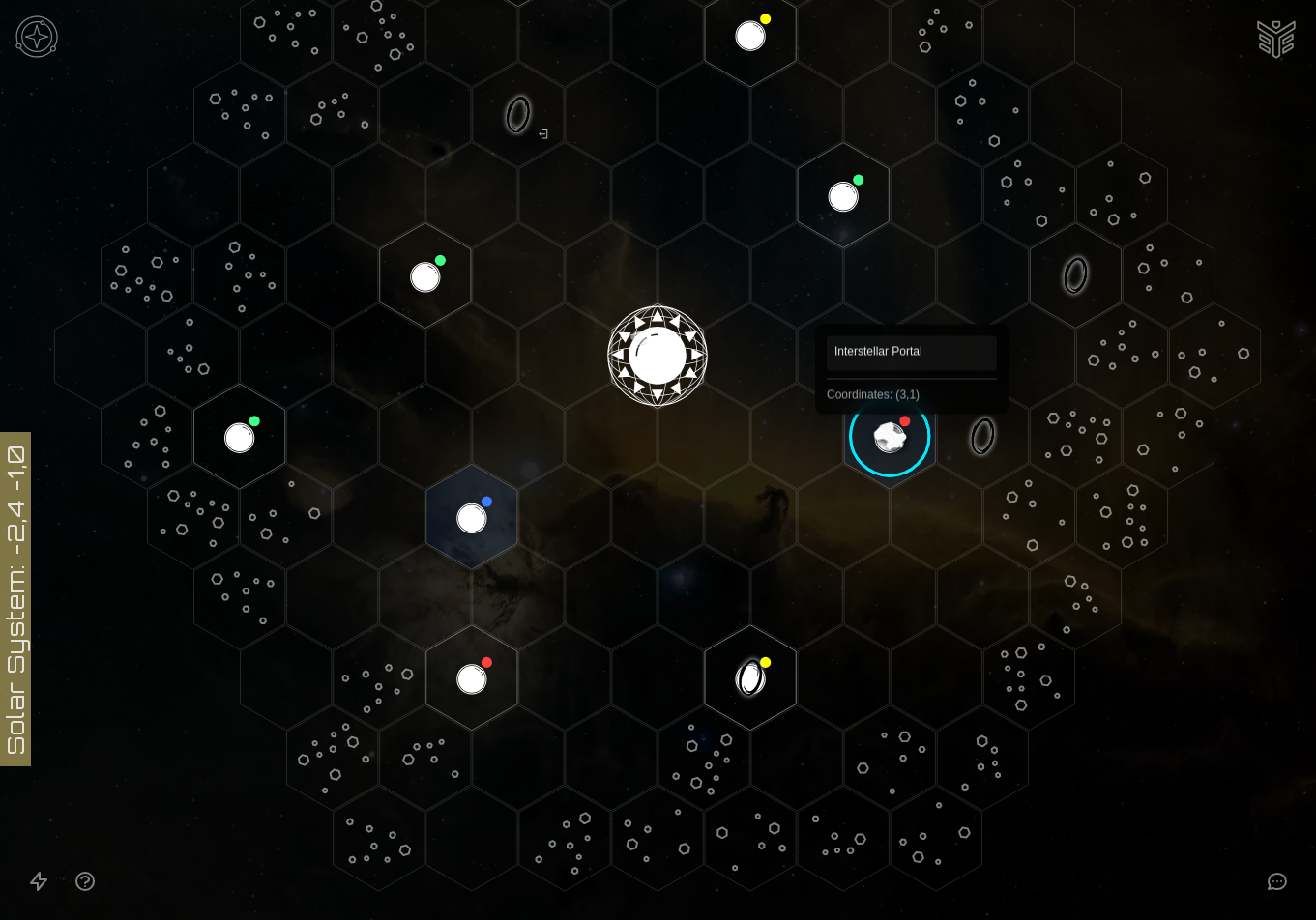
click at [912, 441] on image at bounding box center [890, 436] width 107 height 107
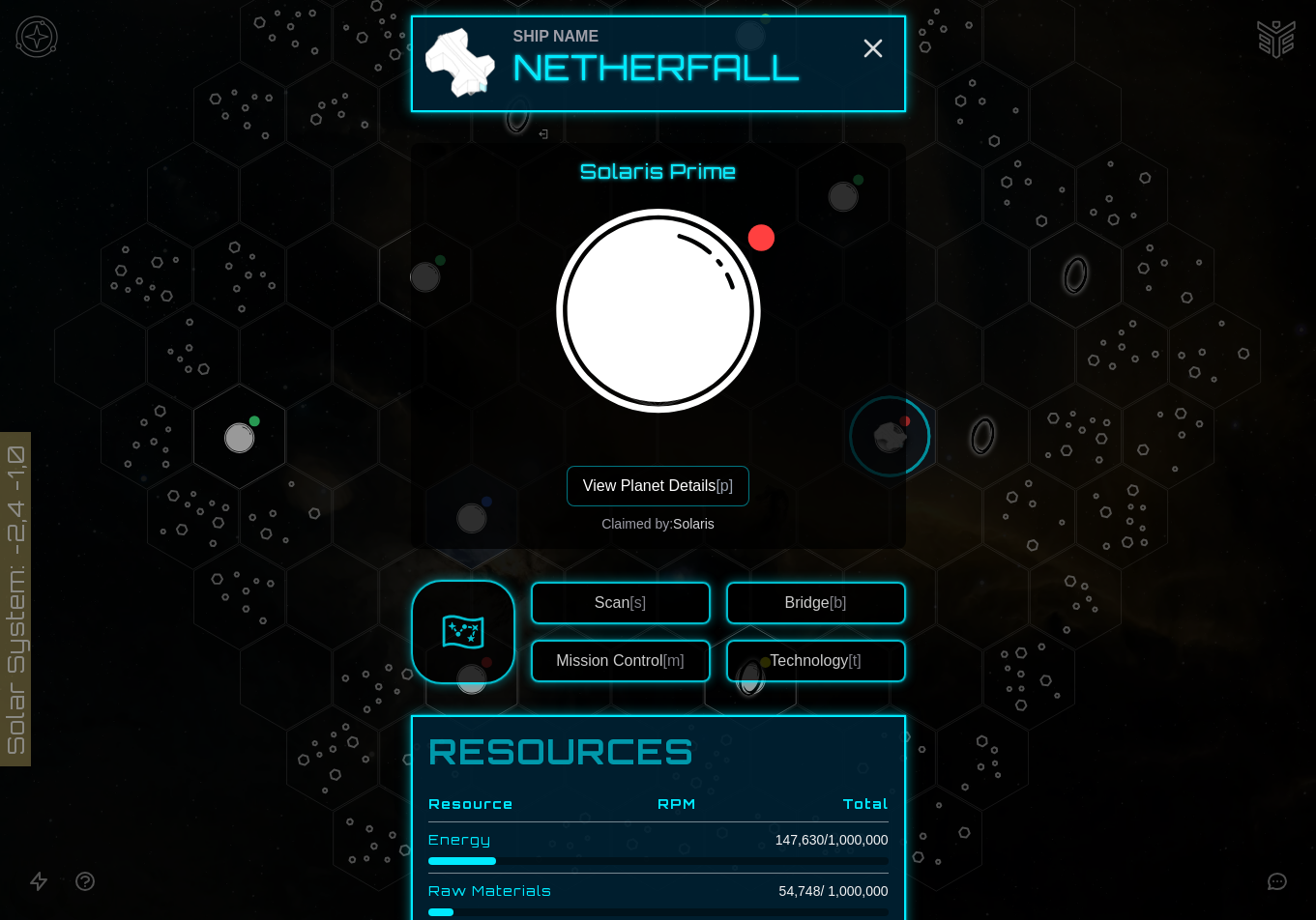
click at [662, 487] on button "View Planet Details [p]" at bounding box center [658, 486] width 183 height 40
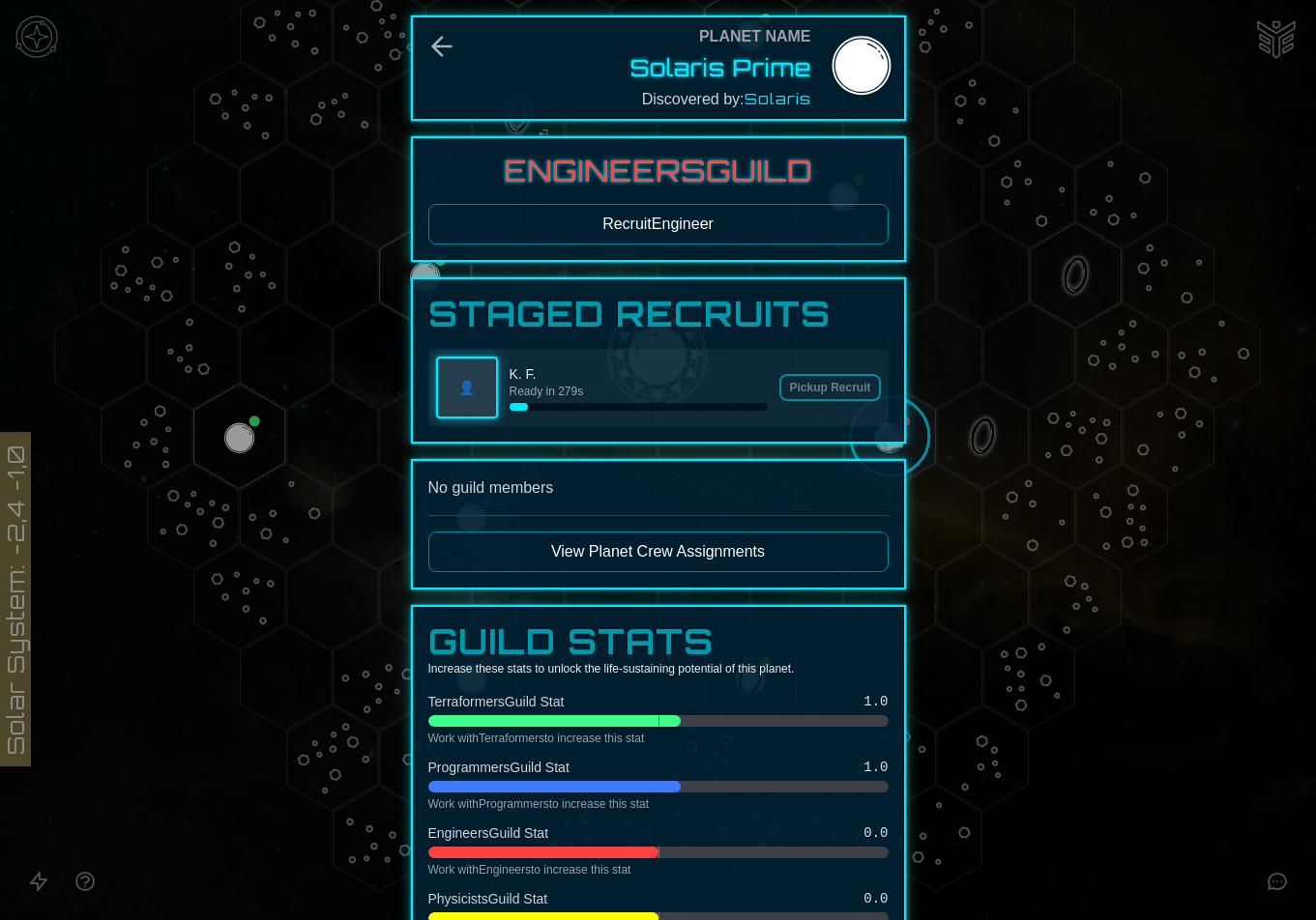
click at [707, 241] on button "Recruit Engineer" at bounding box center [658, 224] width 461 height 40
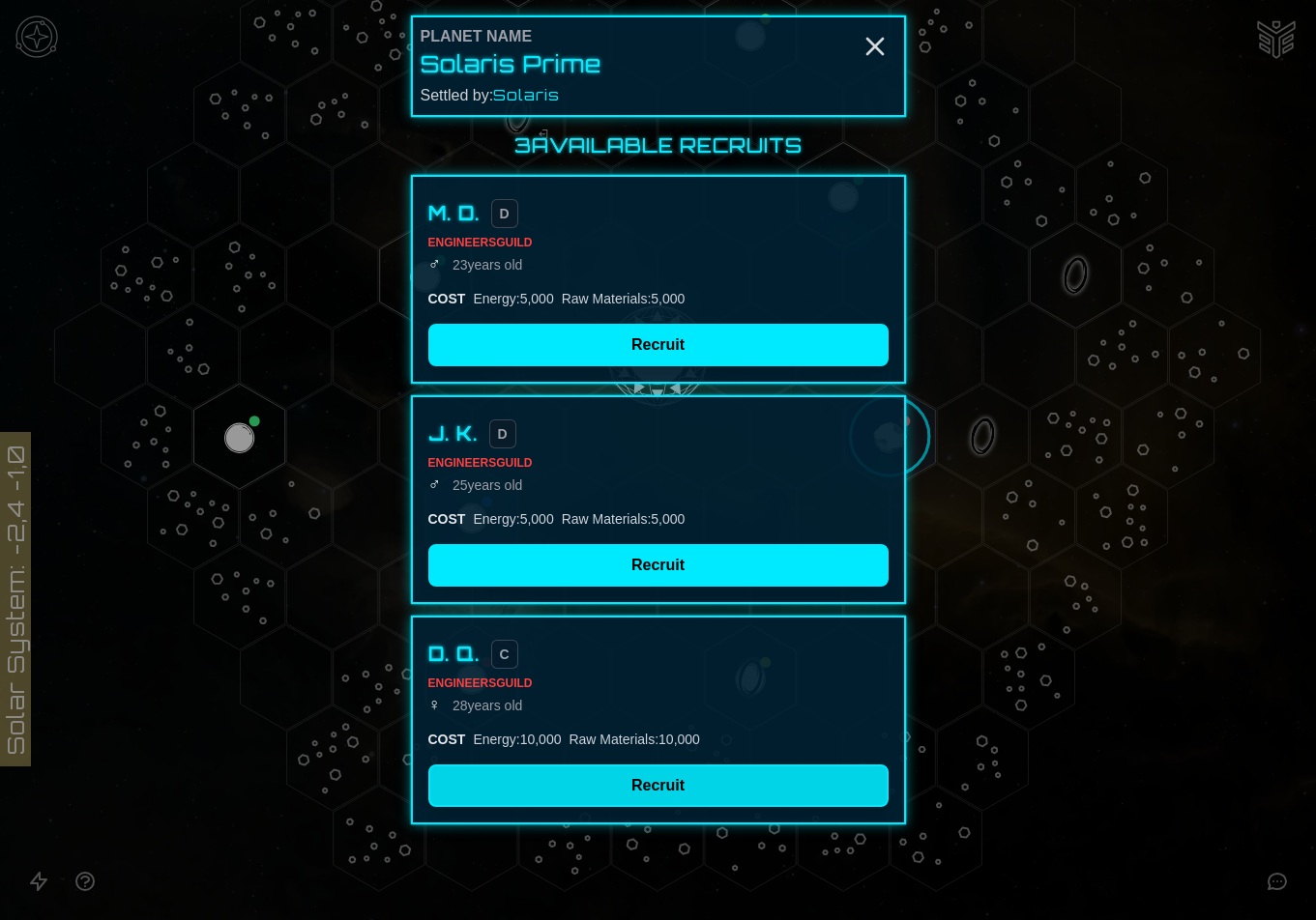
click at [614, 801] on button "Recruit" at bounding box center [658, 785] width 461 height 42
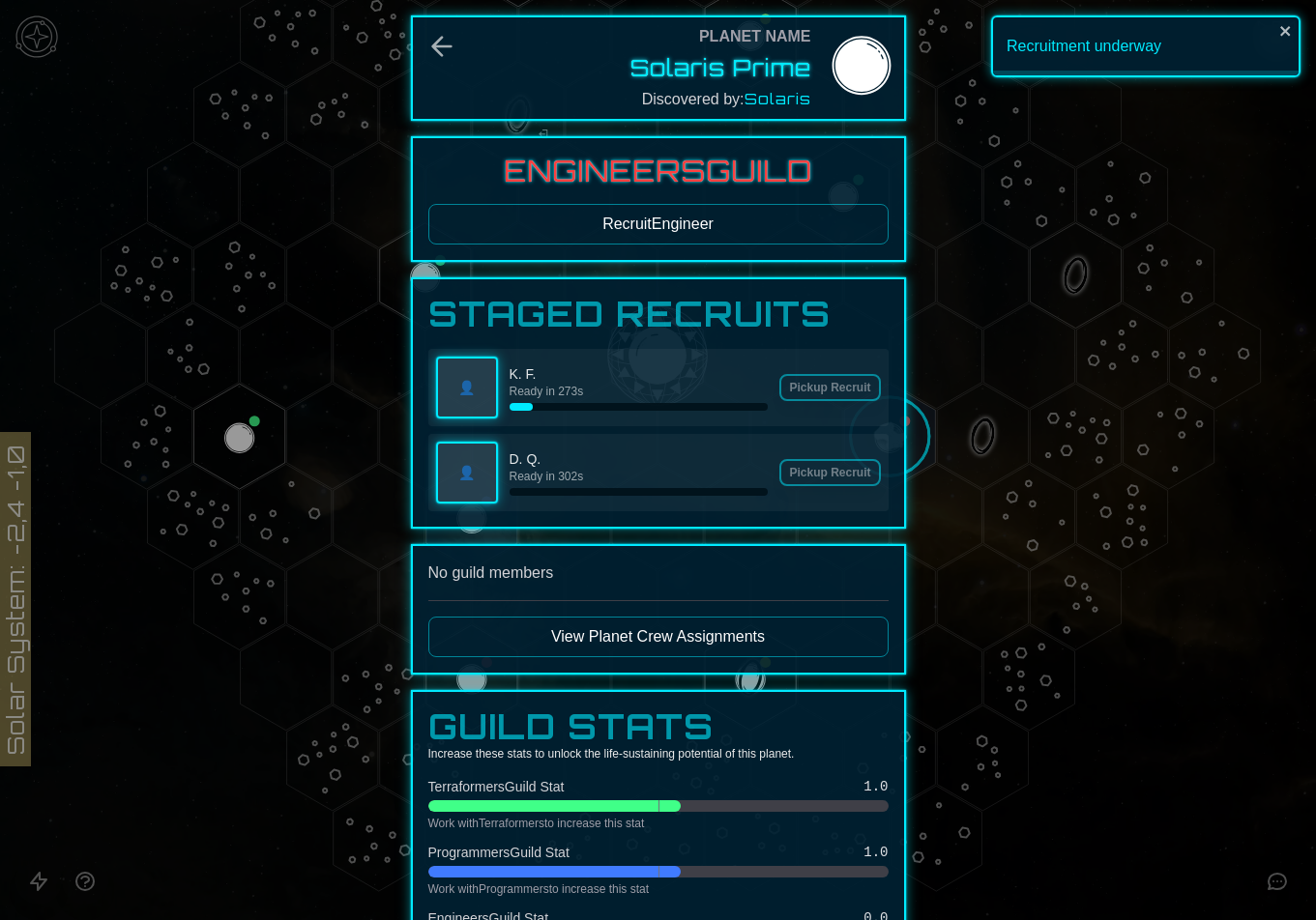
click at [651, 205] on button "Recruit Engineer" at bounding box center [658, 224] width 461 height 40
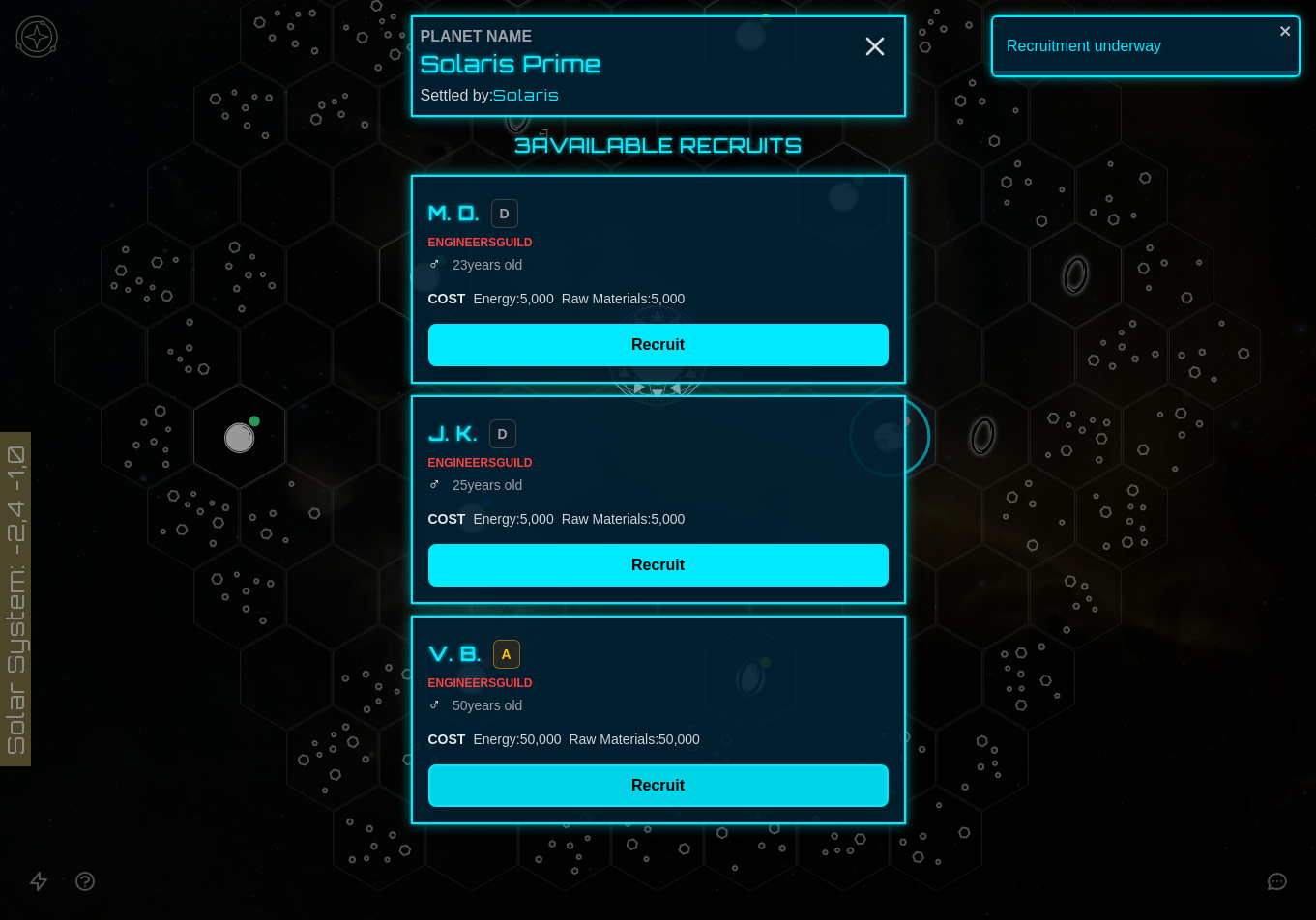
click at [684, 802] on button "Recruit" at bounding box center [658, 785] width 461 height 42
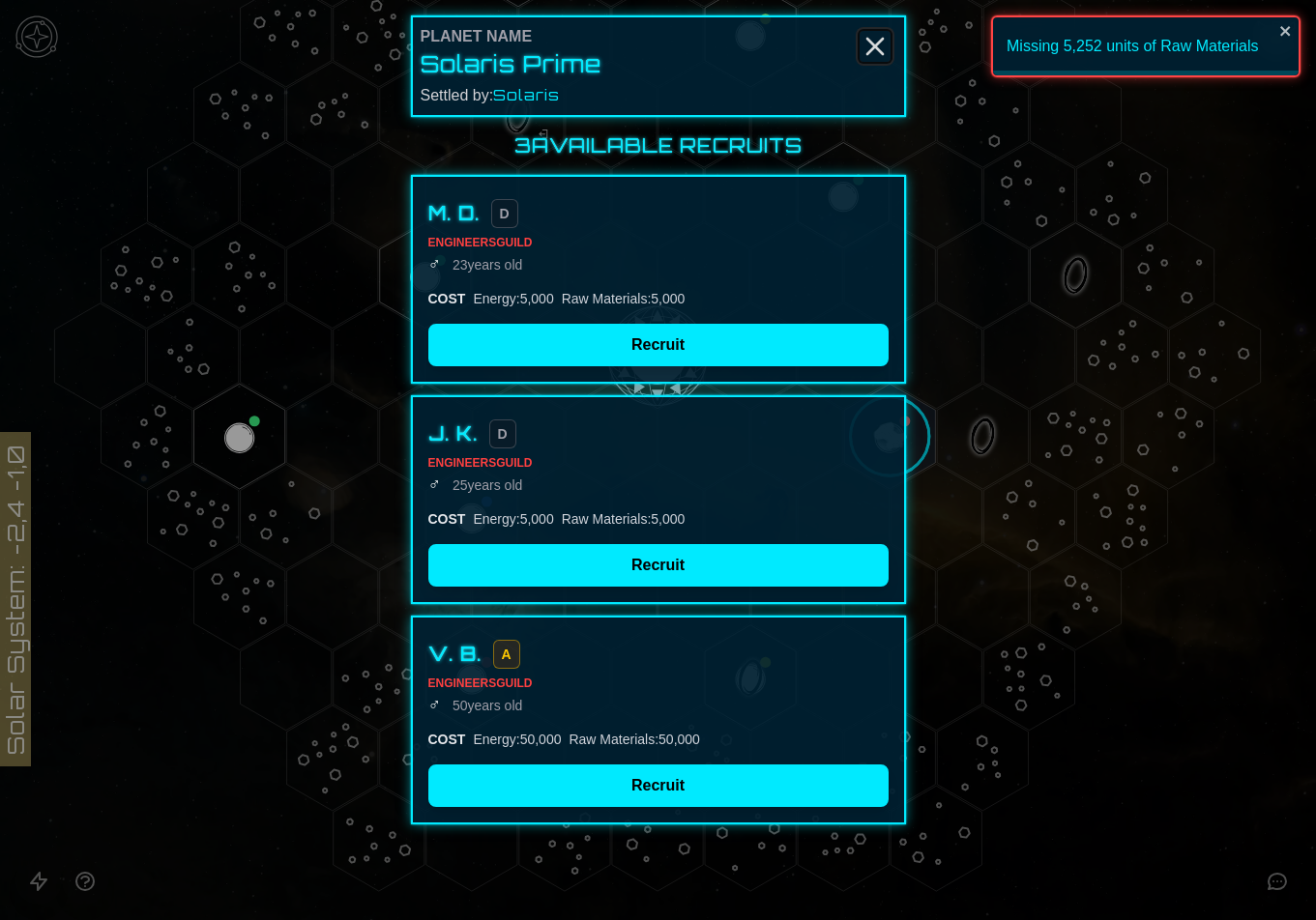
click at [879, 50] on line "Close" at bounding box center [875, 46] width 16 height 16
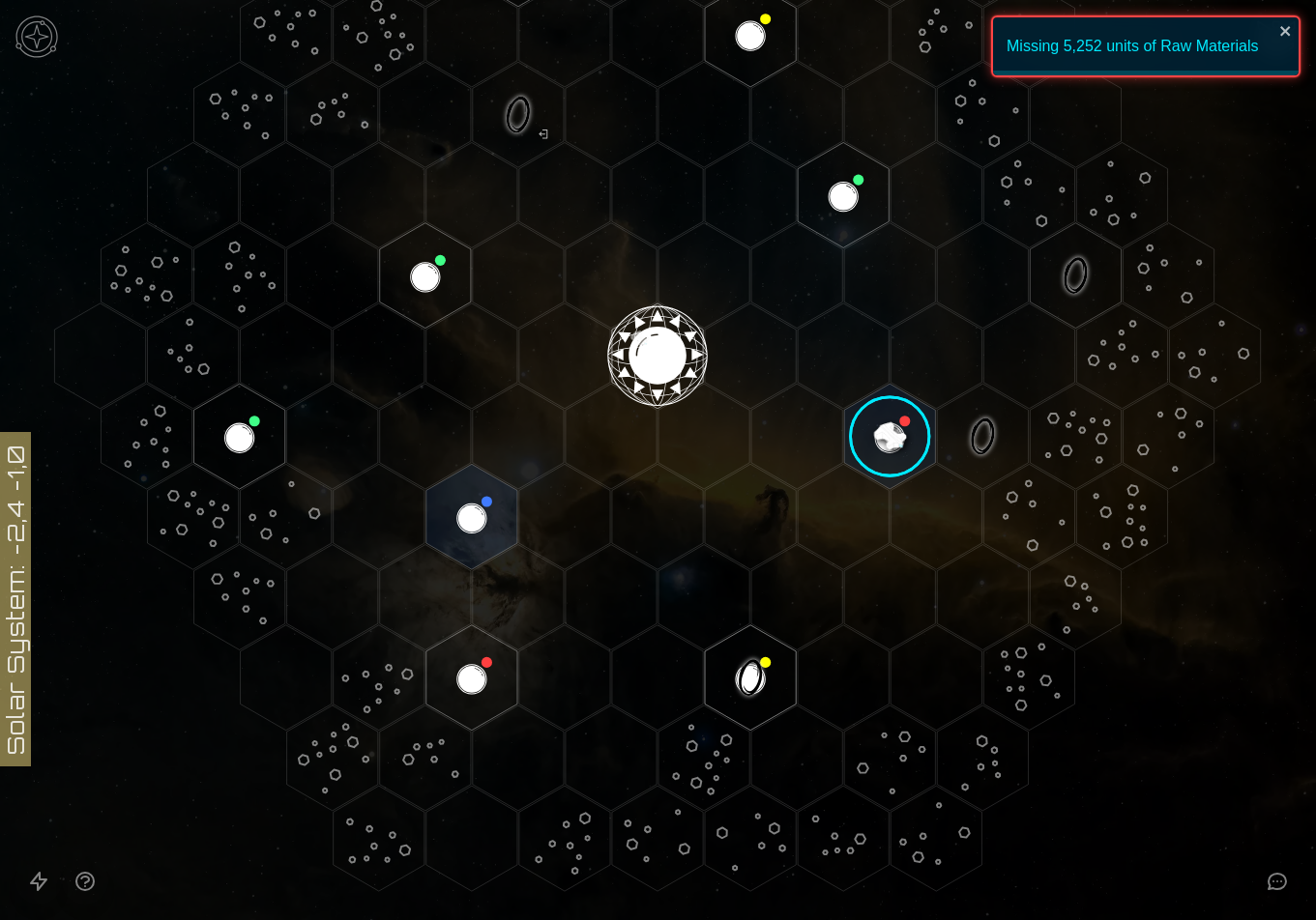
click at [904, 447] on image at bounding box center [890, 436] width 107 height 107
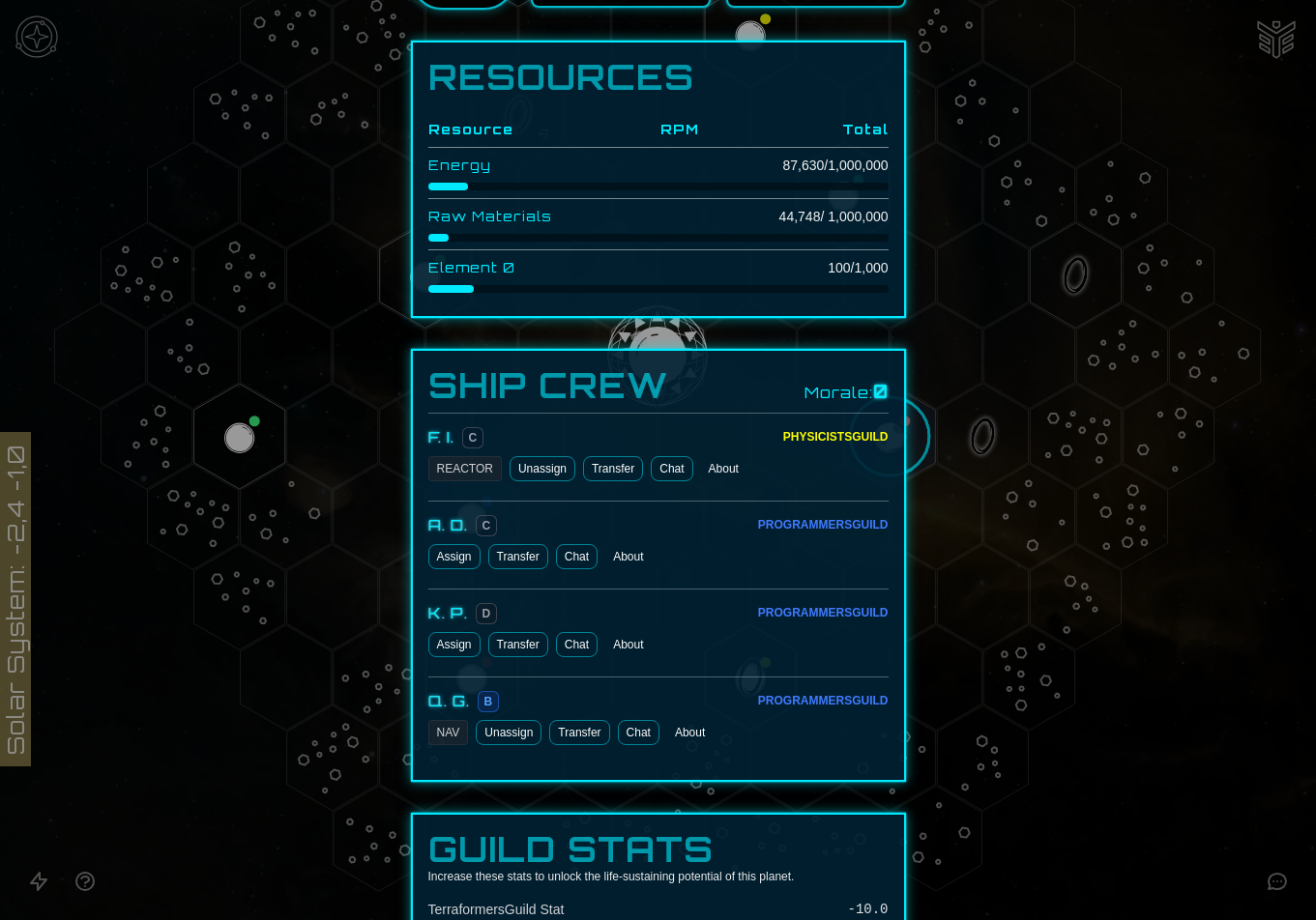
scroll to position [483, 0]
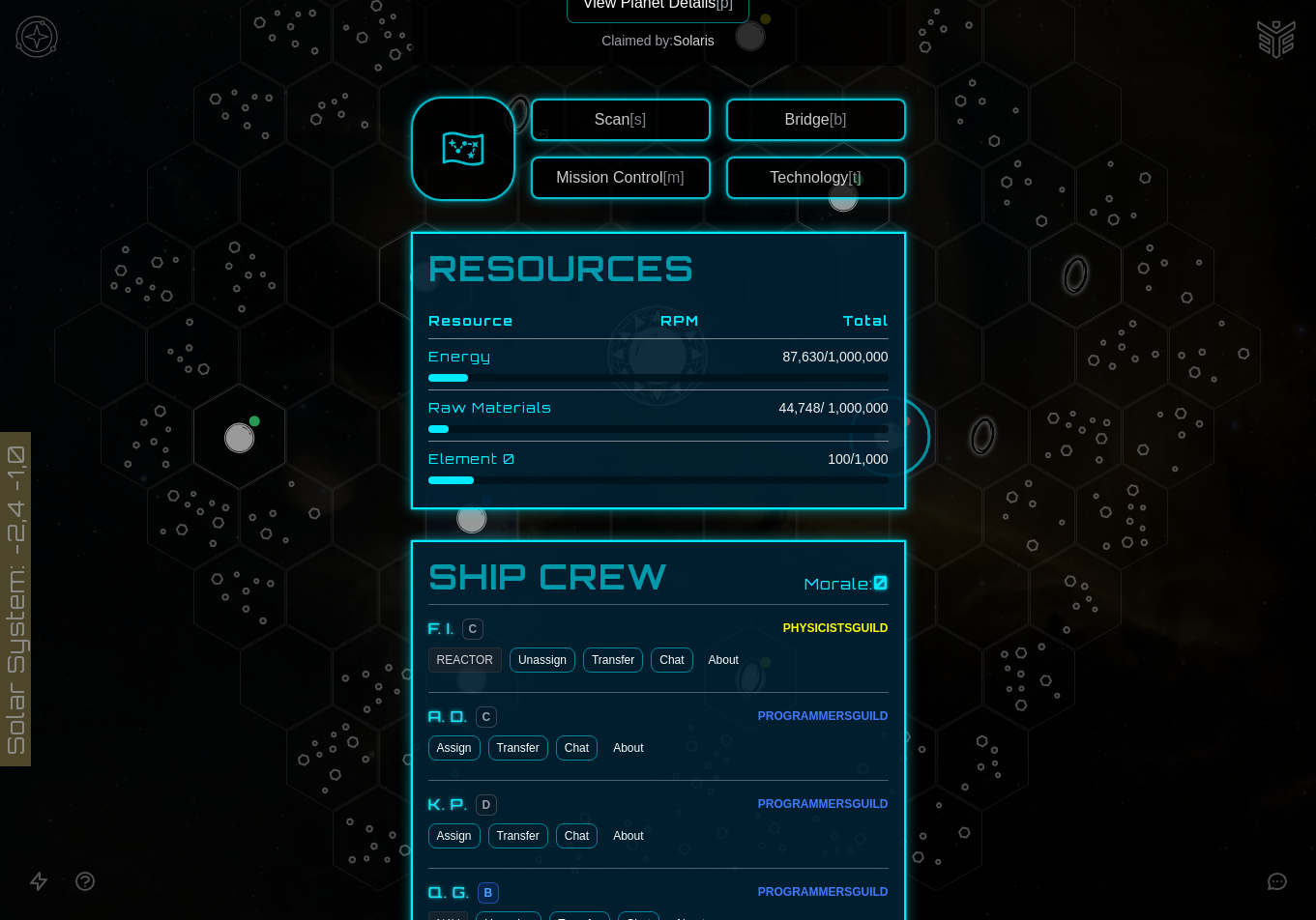
click at [1269, 37] on div at bounding box center [658, 460] width 1316 height 920
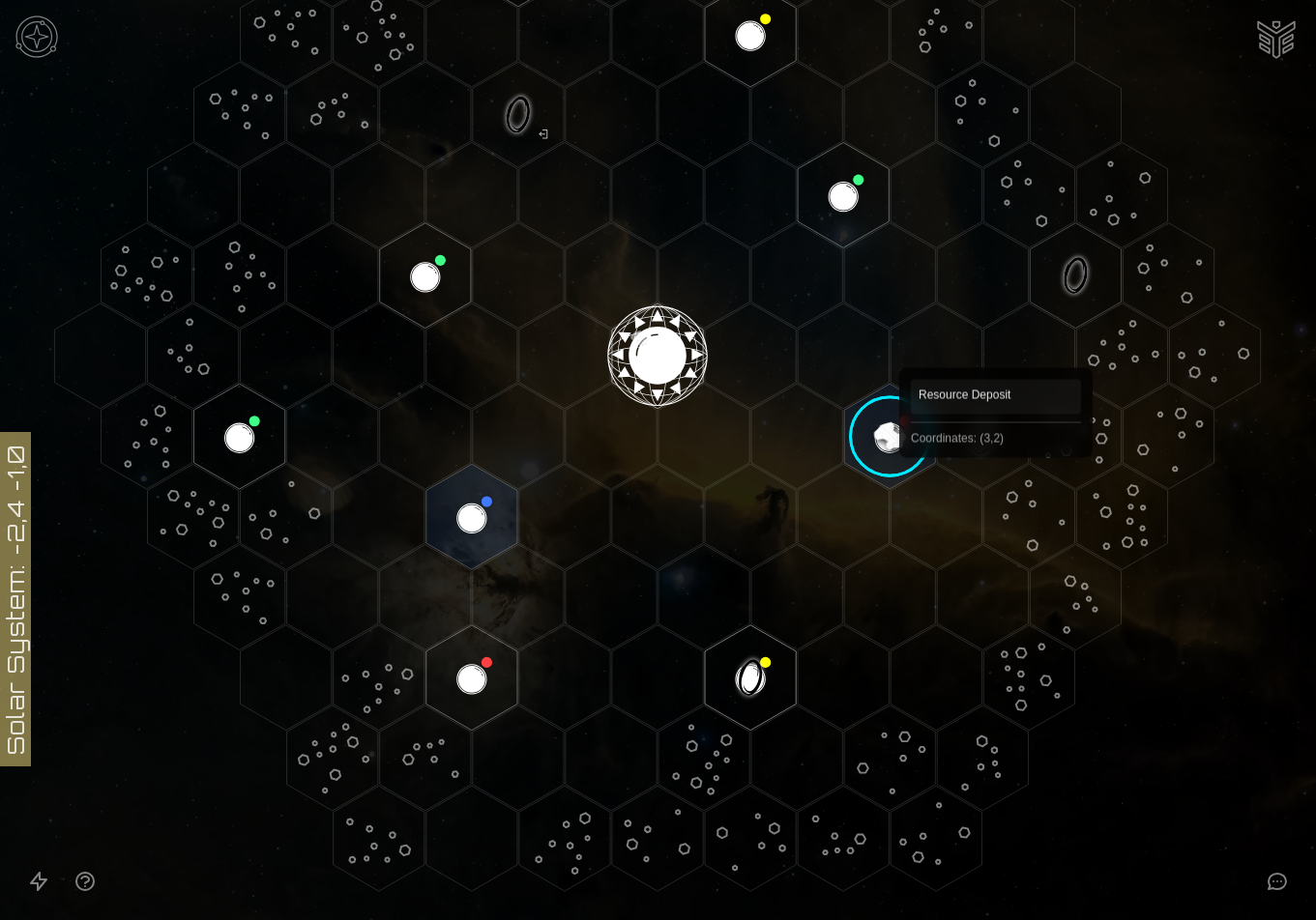
click at [996, 485] on polygon "Hex at coordinates 3,2, clickable" at bounding box center [1028, 516] width 91 height 105
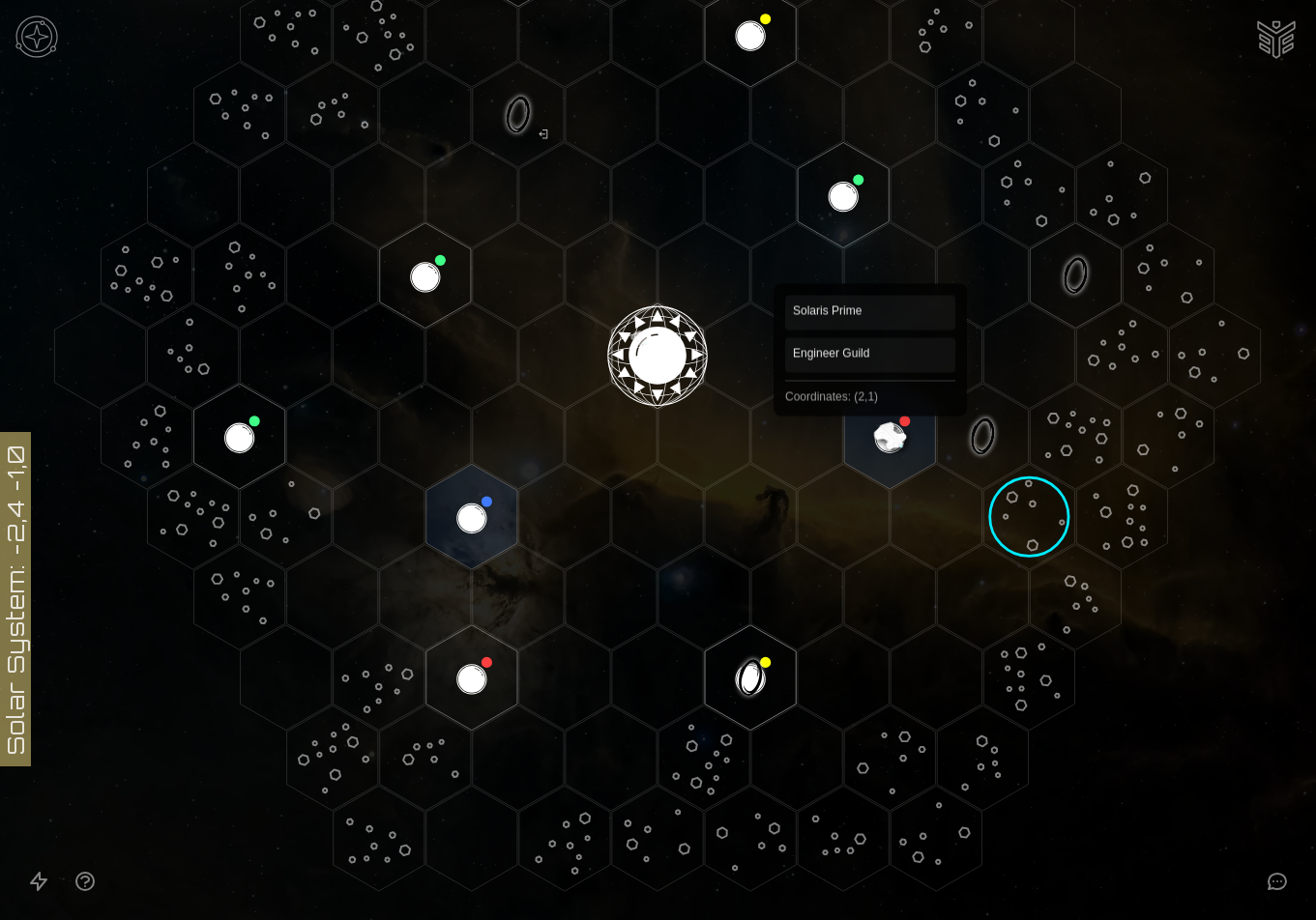
click at [870, 422] on polygon "Hex at coordinates 2,1, clickable" at bounding box center [890, 436] width 91 height 105
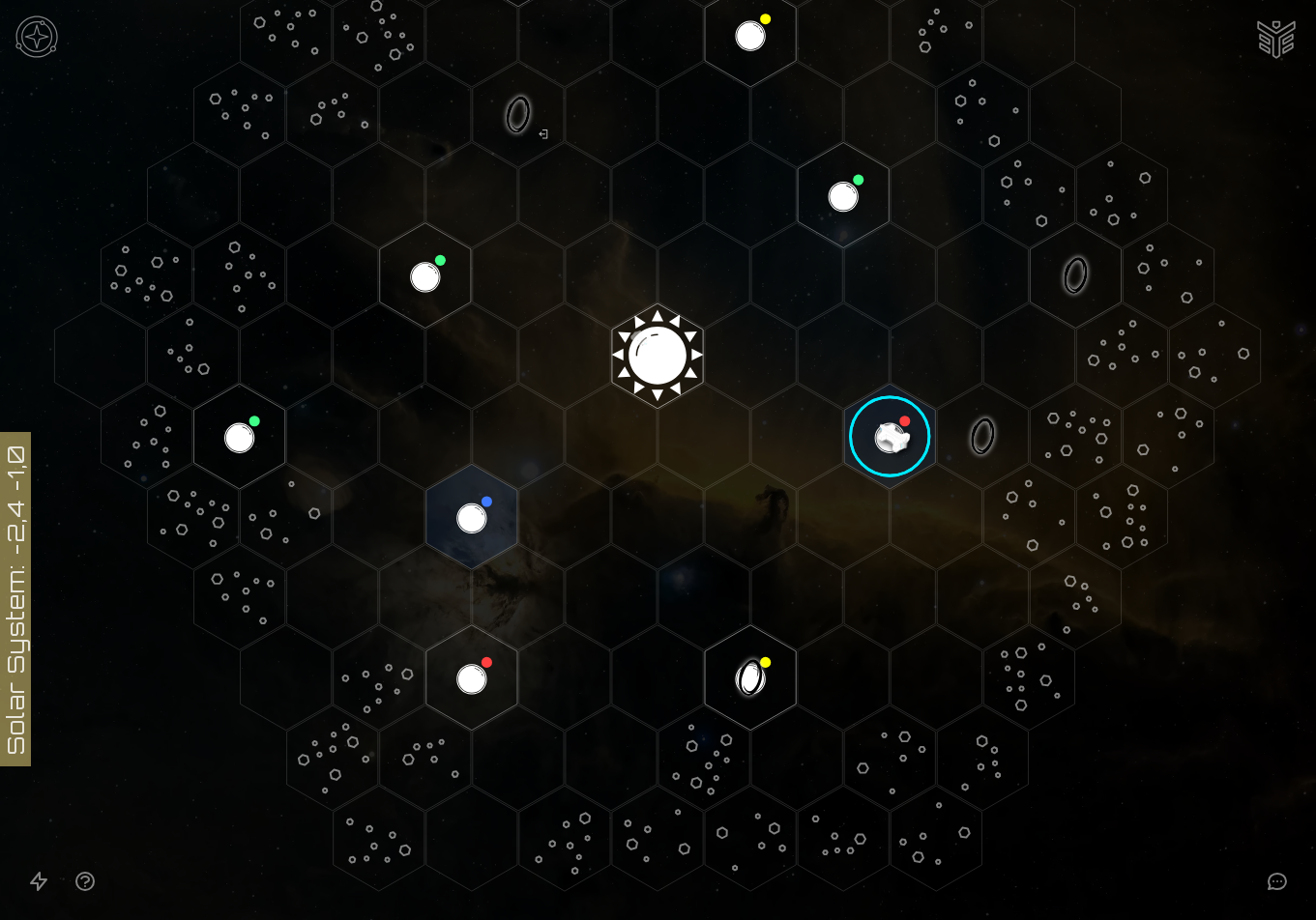
click at [870, 422] on image at bounding box center [890, 436] width 107 height 107
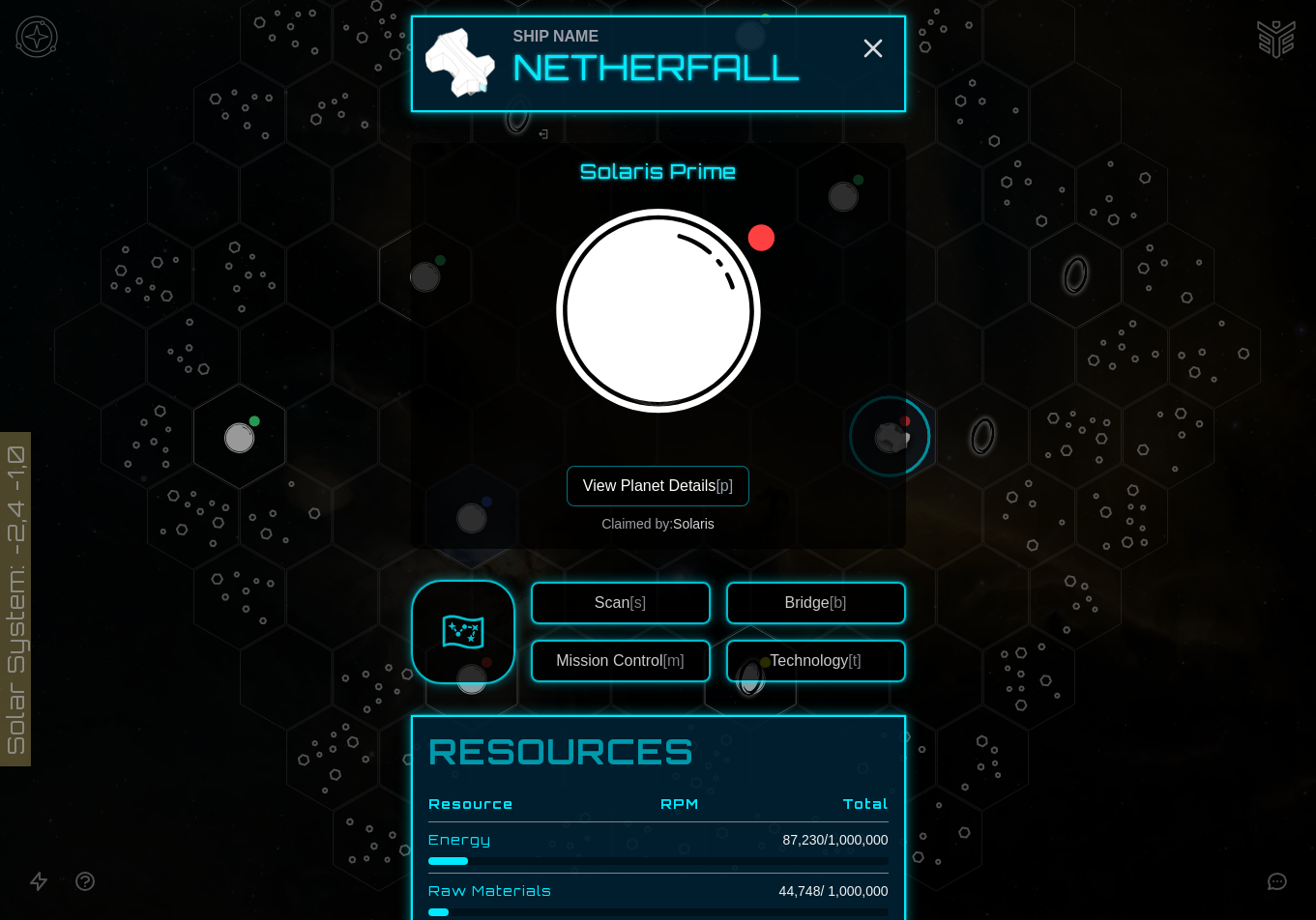
click at [688, 486] on button "View Planet Details [p]" at bounding box center [658, 486] width 183 height 40
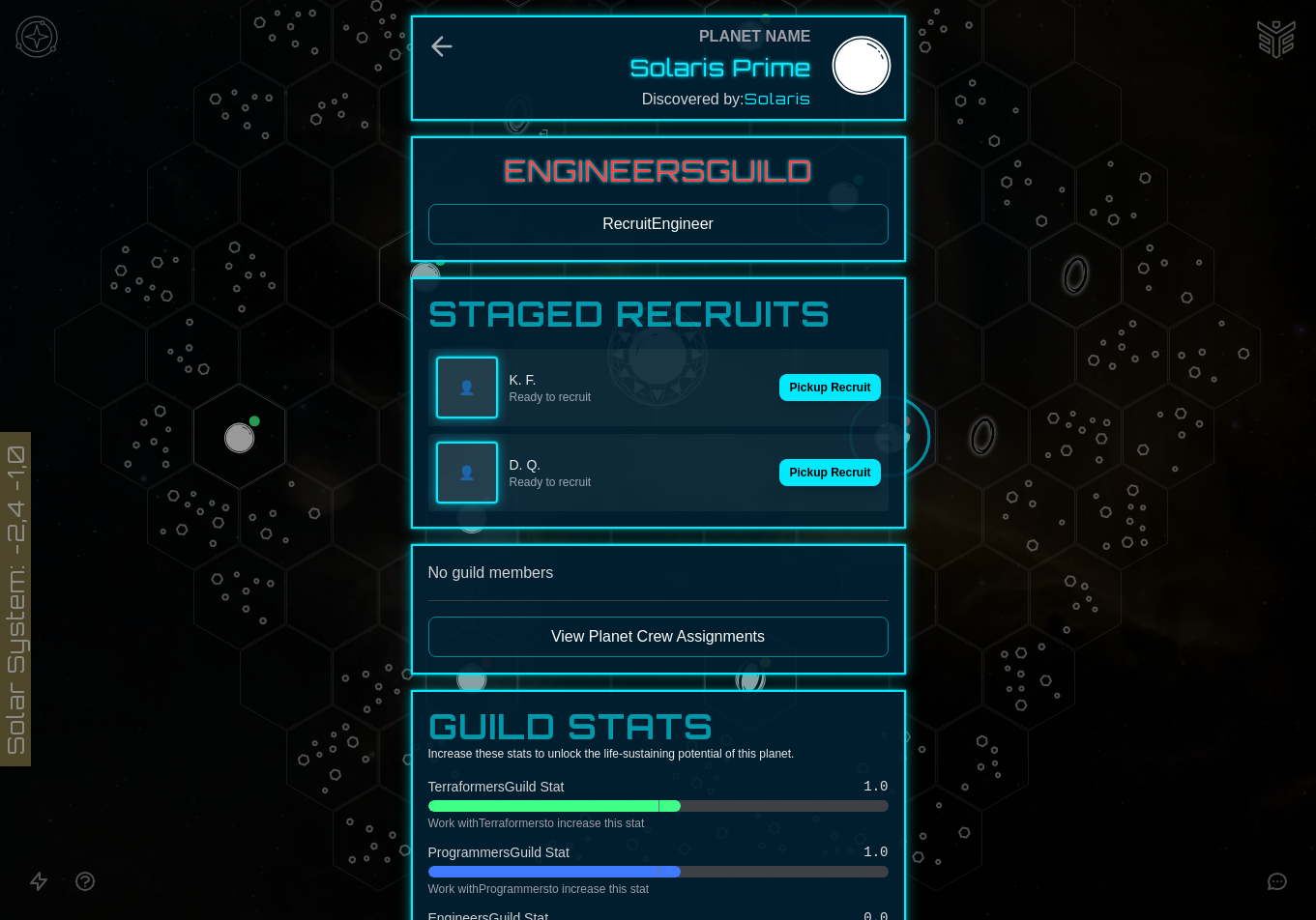
click at [682, 208] on button "Recruit Engineer" at bounding box center [658, 224] width 461 height 40
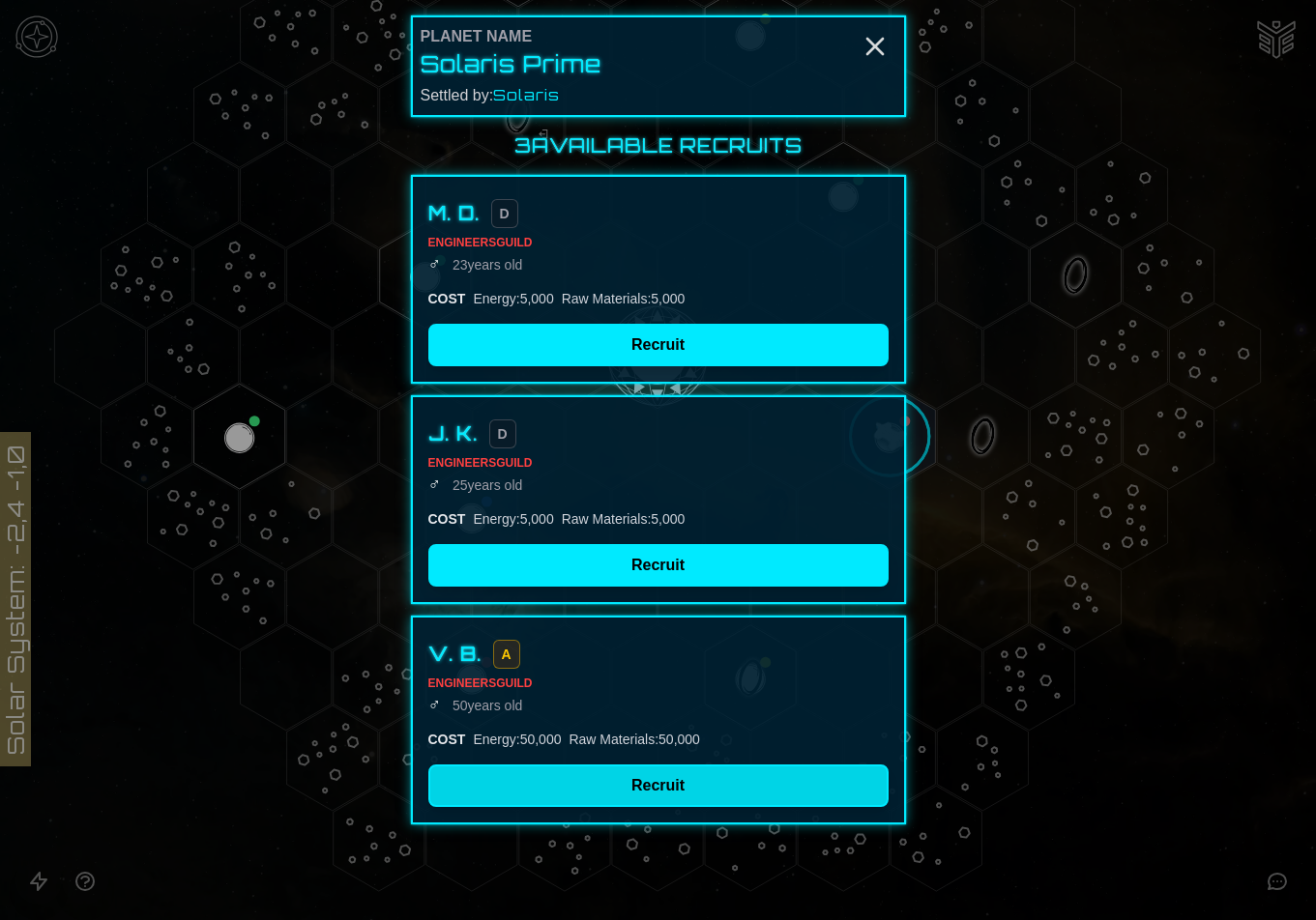
click at [733, 770] on button "Recruit" at bounding box center [658, 785] width 461 height 42
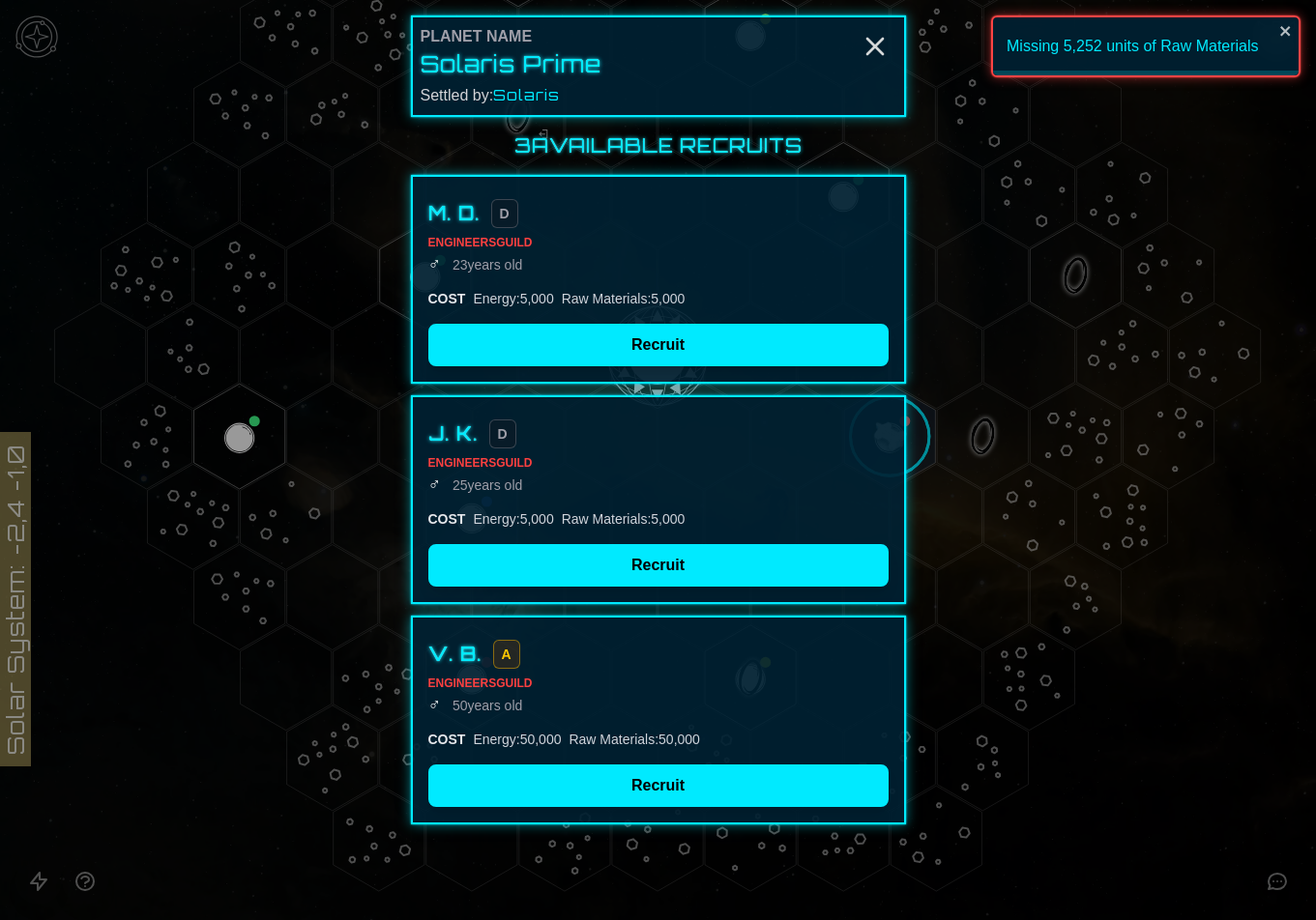
click at [1045, 468] on div at bounding box center [658, 460] width 1316 height 920
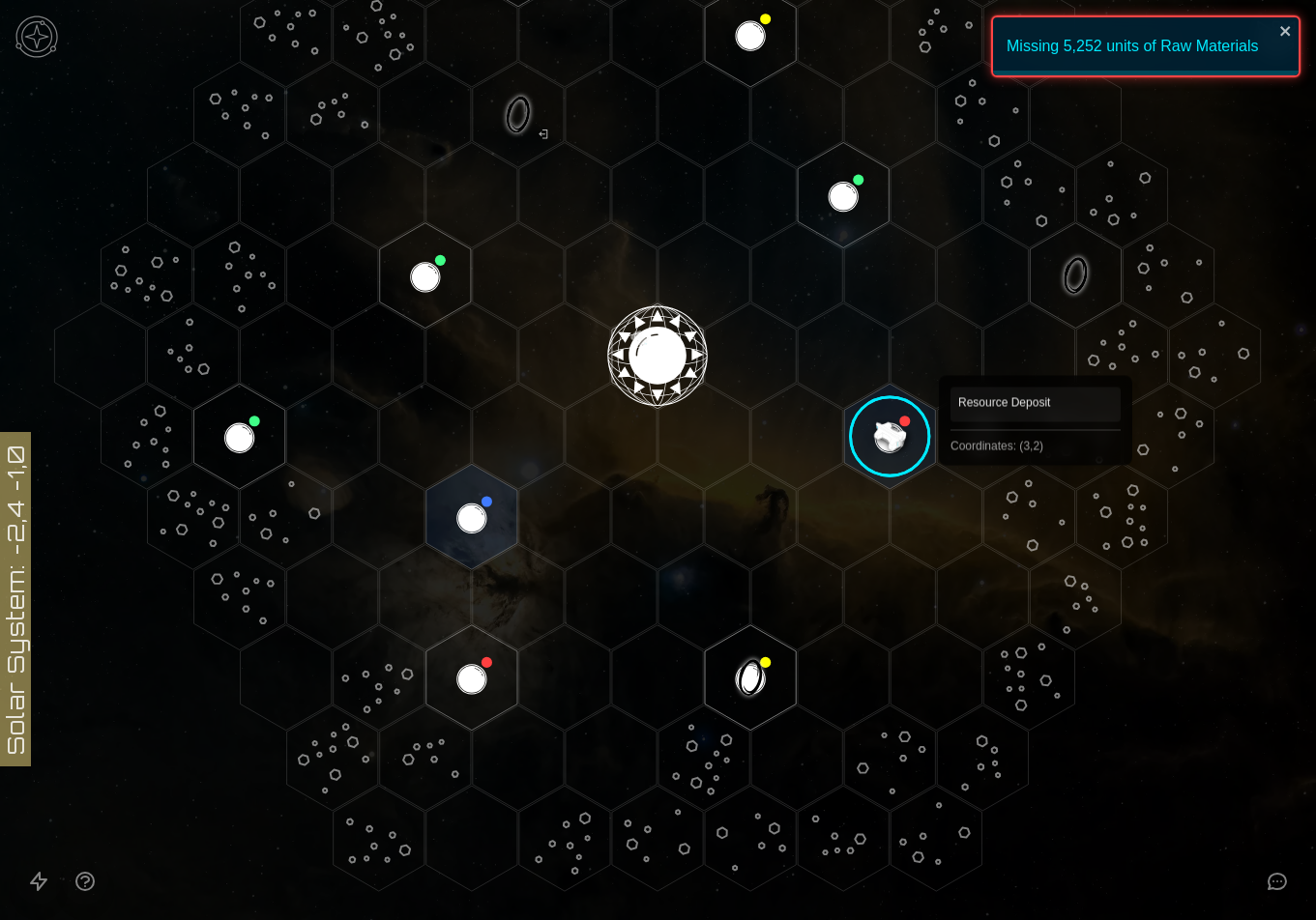
click at [1036, 493] on polygon "Hex at coordinates 3,2, clickable" at bounding box center [1028, 516] width 91 height 105
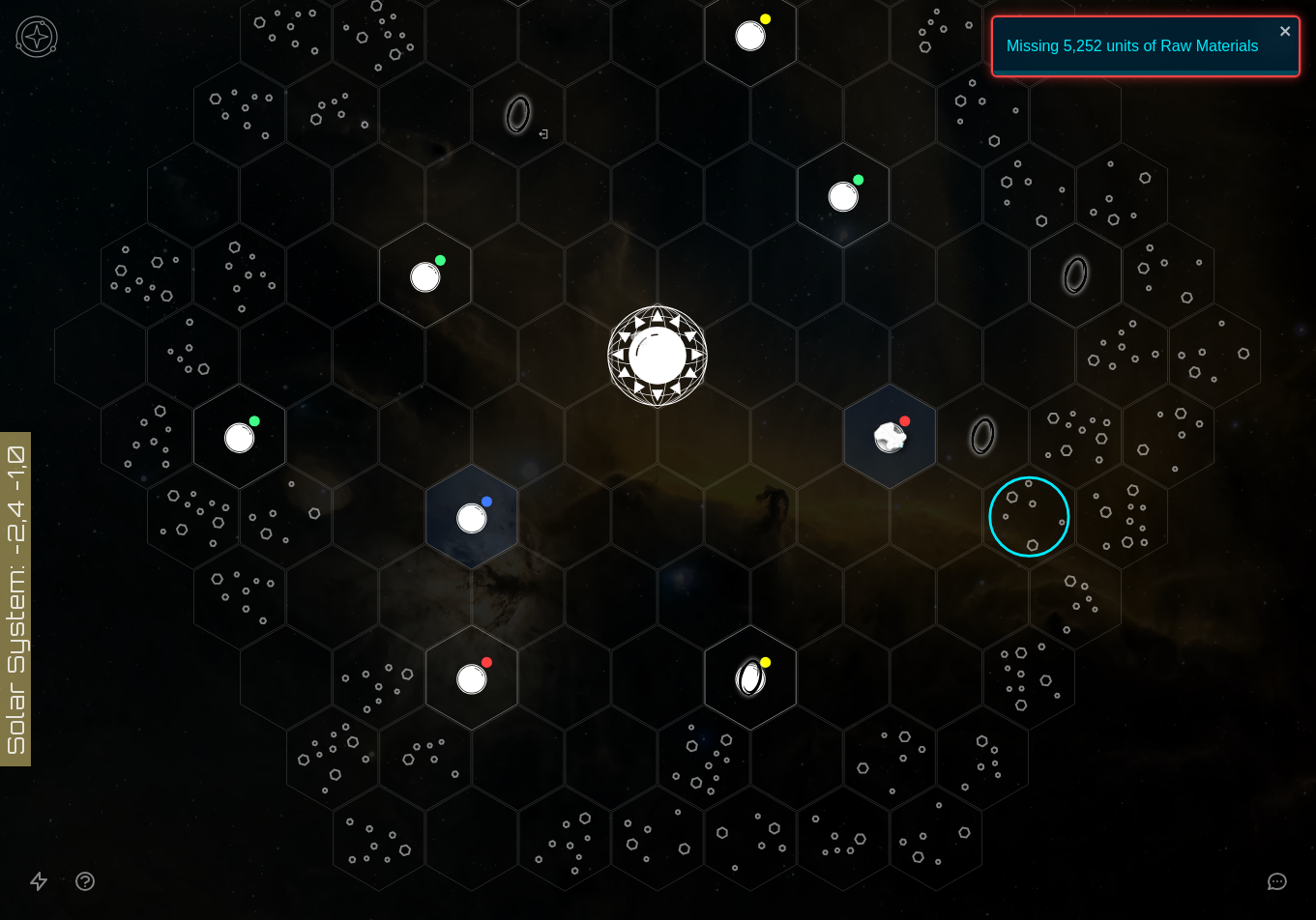
click at [1040, 495] on image at bounding box center [1029, 516] width 152 height 152
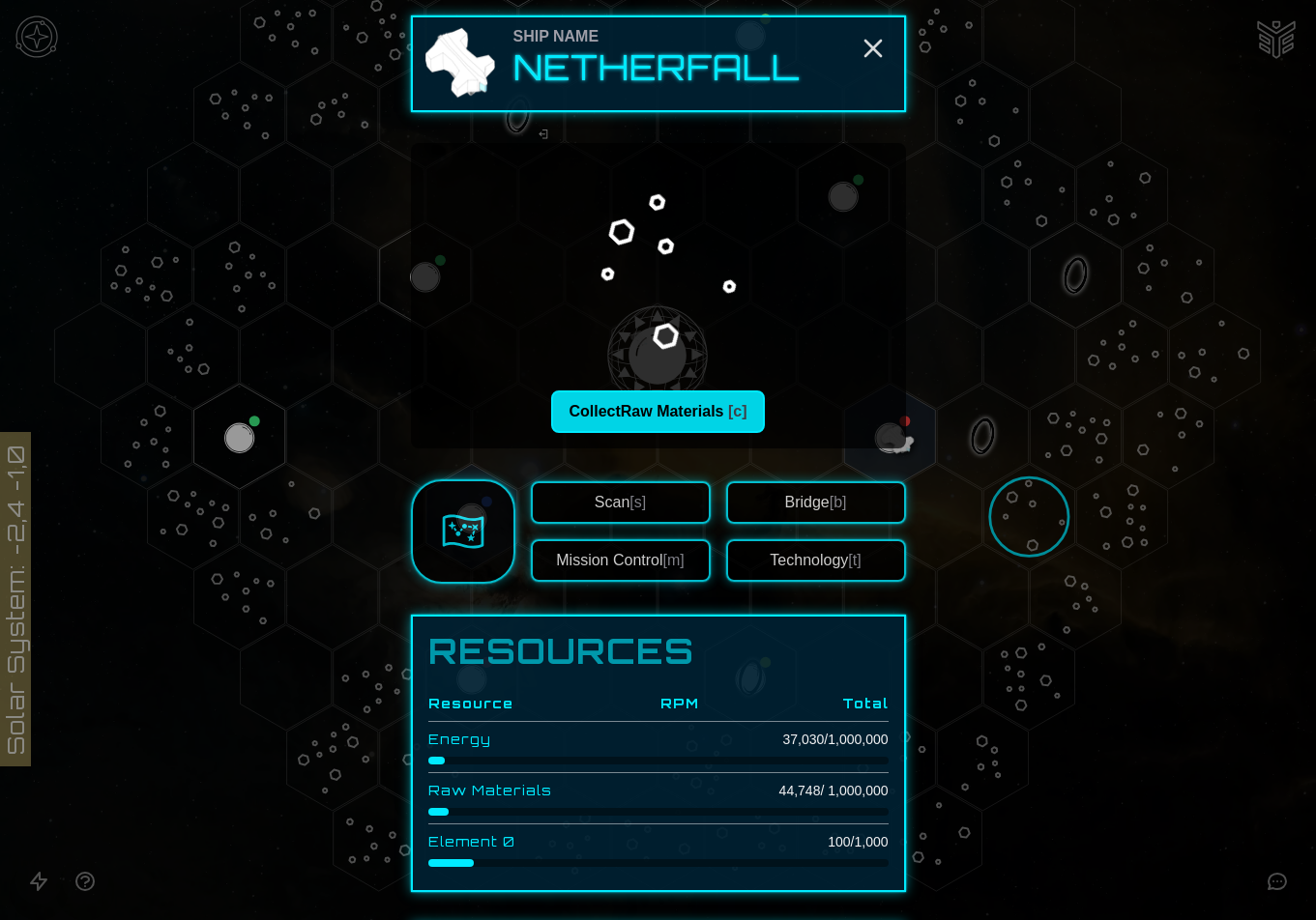
click at [611, 413] on button "Collect Raw Materials [c]" at bounding box center [657, 411] width 213 height 42
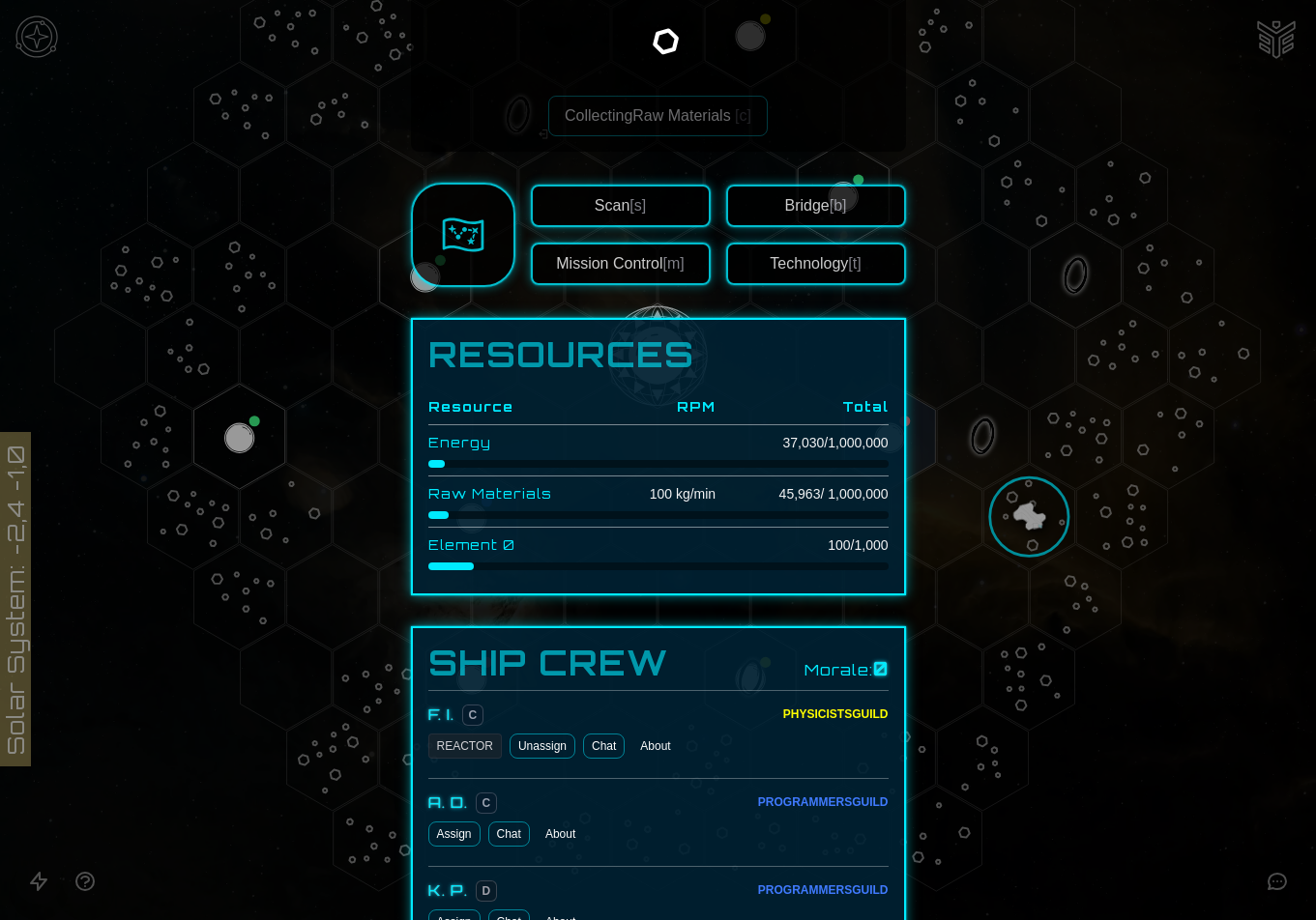
scroll to position [290, 0]
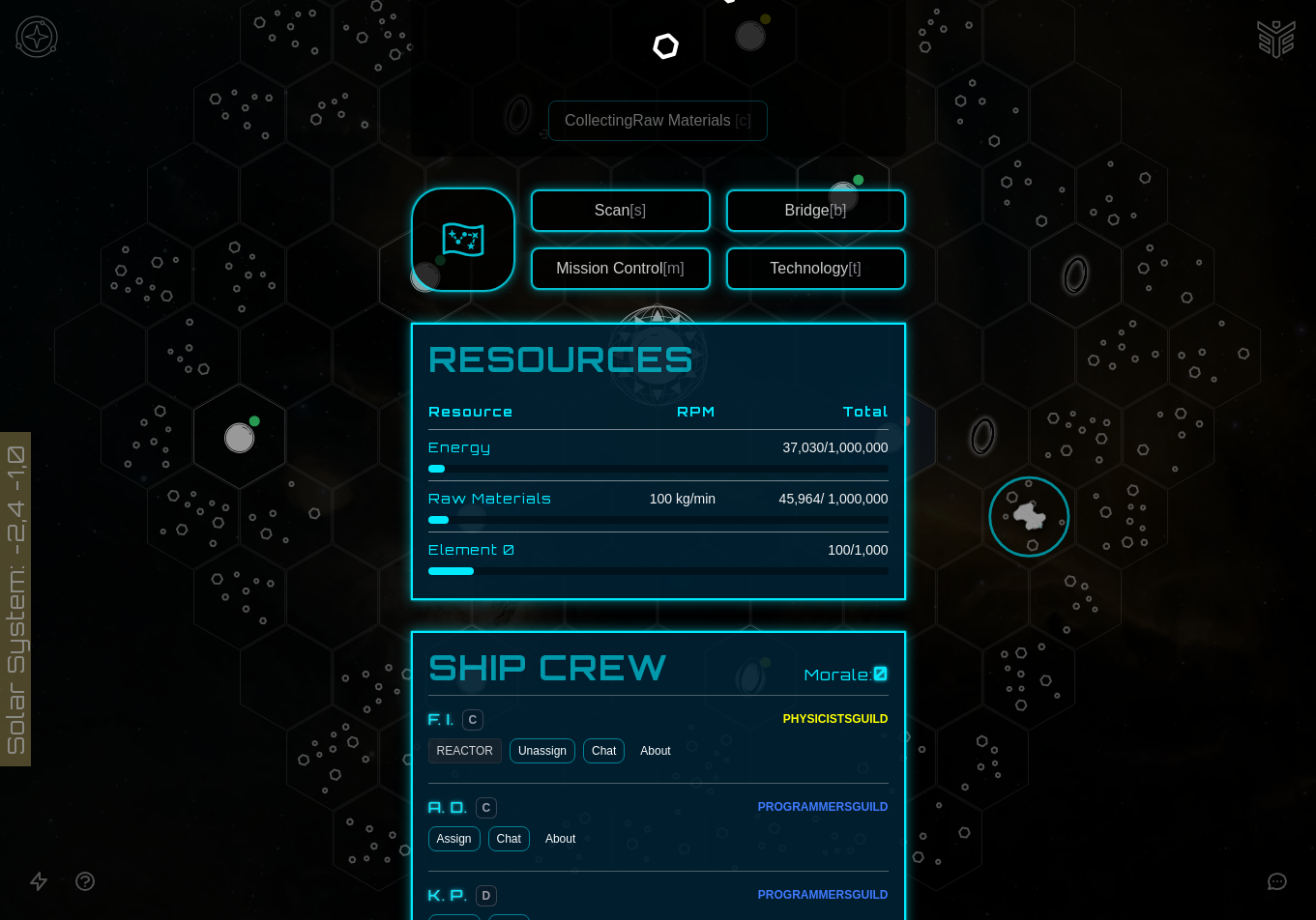
click at [740, 404] on th "Total" at bounding box center [801, 412] width 172 height 35
click at [693, 409] on th "RPM" at bounding box center [659, 412] width 111 height 35
click at [1253, 832] on div at bounding box center [658, 460] width 1316 height 920
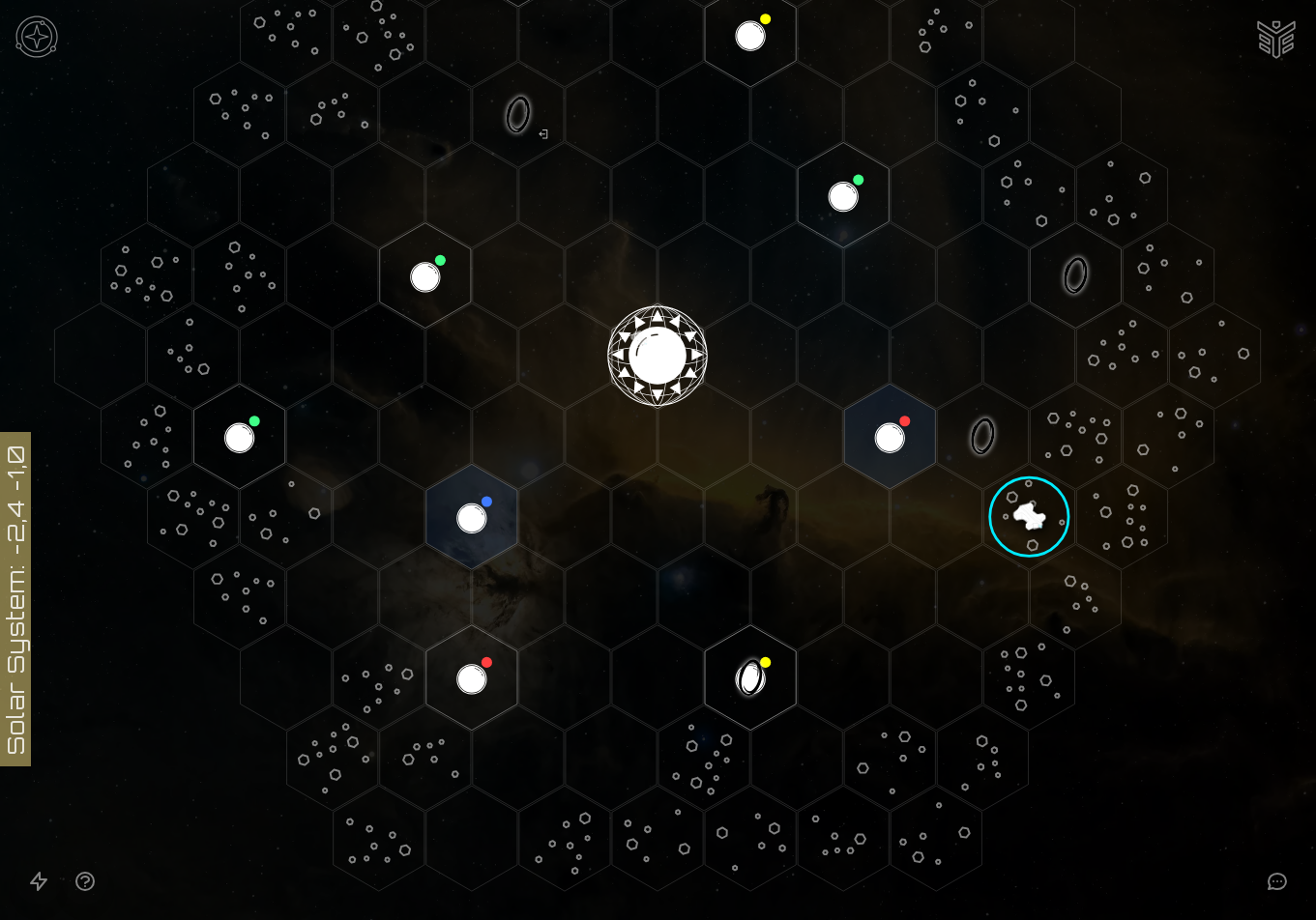
click at [42, 31] on img at bounding box center [36, 36] width 58 height 58
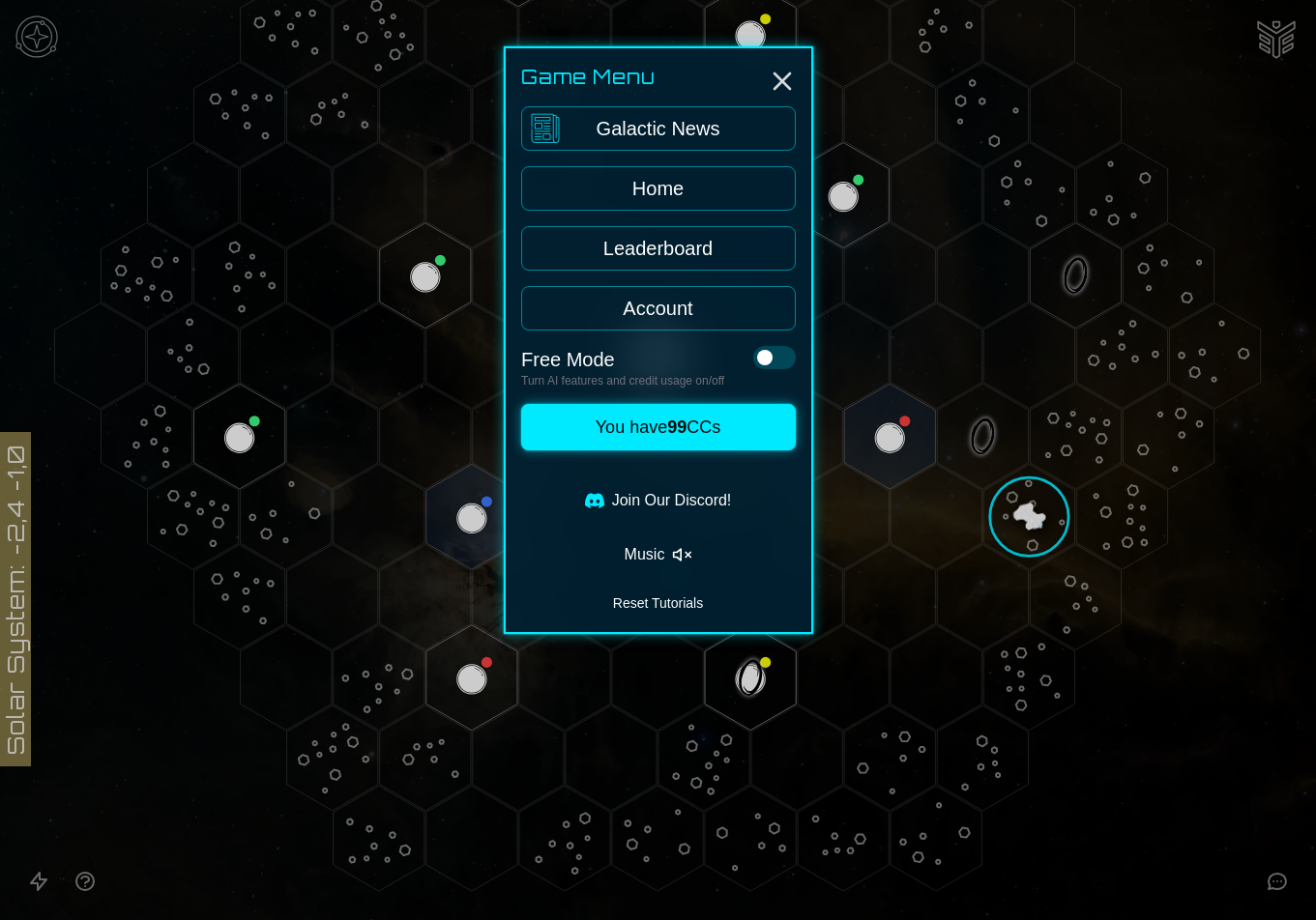
click at [714, 496] on link "Join Our Discord!" at bounding box center [659, 500] width 275 height 38
click at [649, 487] on link "Join Our Discord!" at bounding box center [659, 500] width 275 height 38
